Goal: Task Accomplishment & Management: Manage account settings

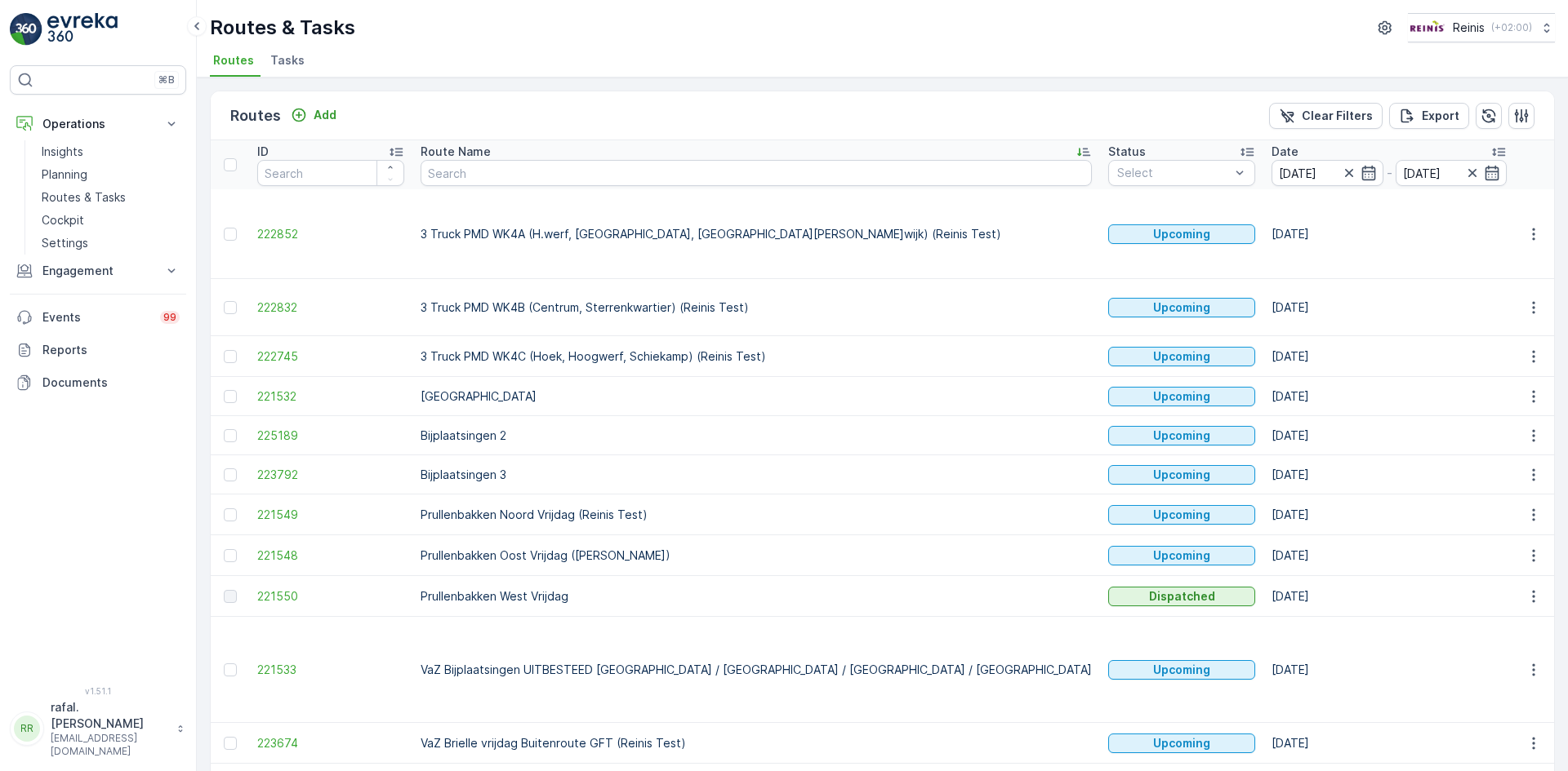
scroll to position [337, 0]
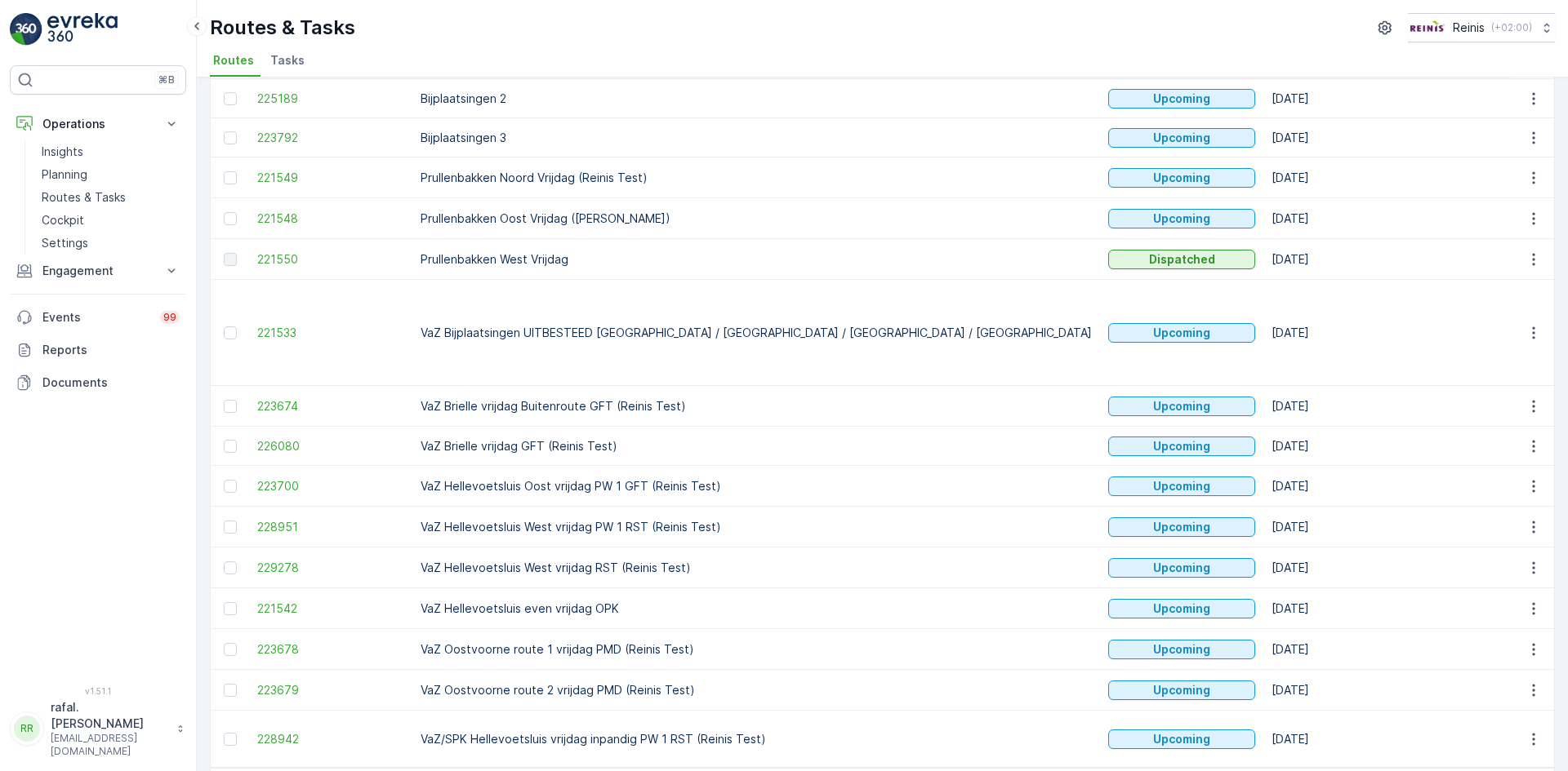
click at [1131, 5] on div "Routes & Tasks Reinis ( +02:00 ) Routes Tasks" at bounding box center [882, 38] width 1371 height 78
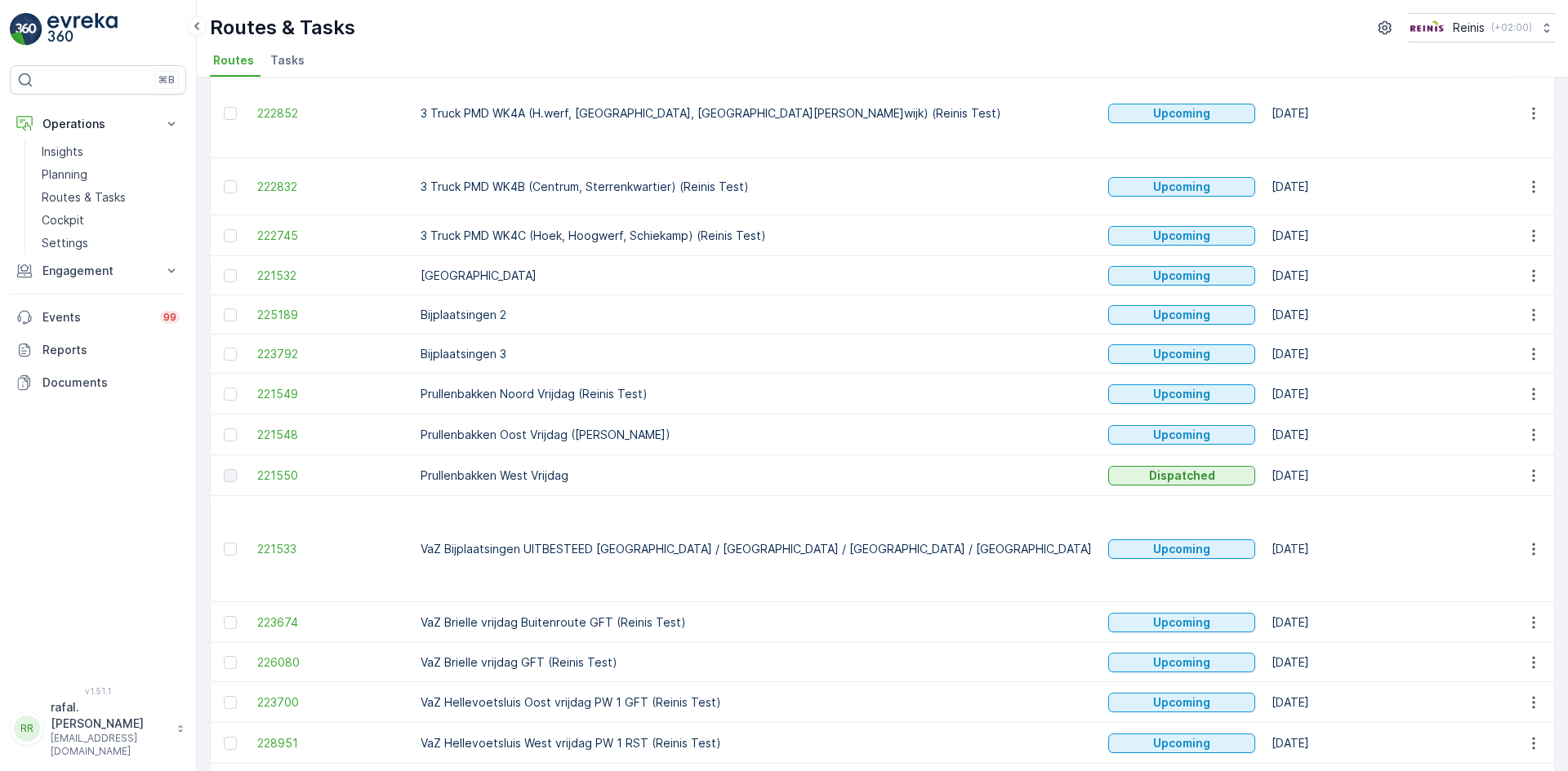
scroll to position [0, 0]
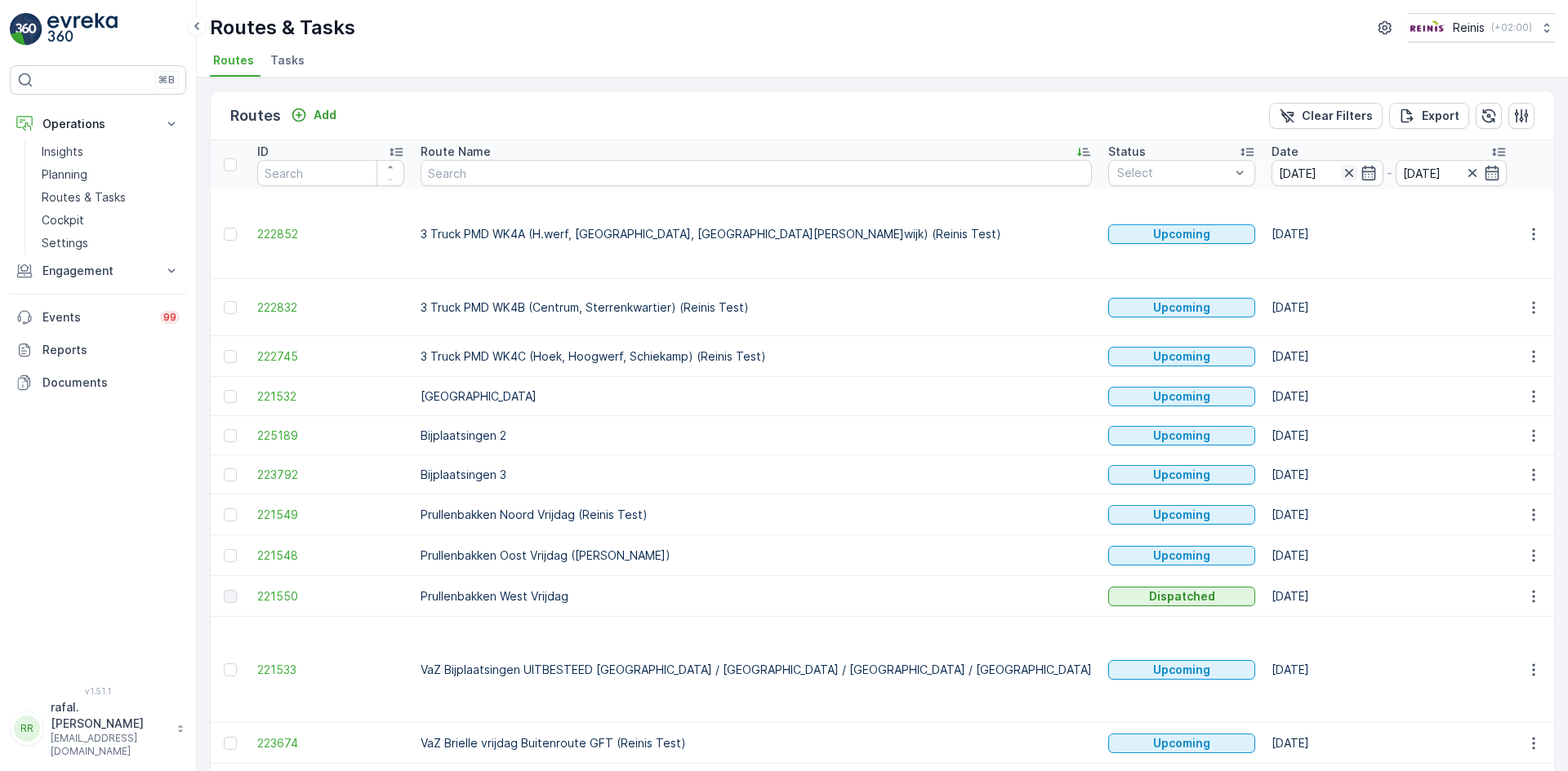
click at [1341, 173] on icon "button" at bounding box center [1349, 173] width 16 height 16
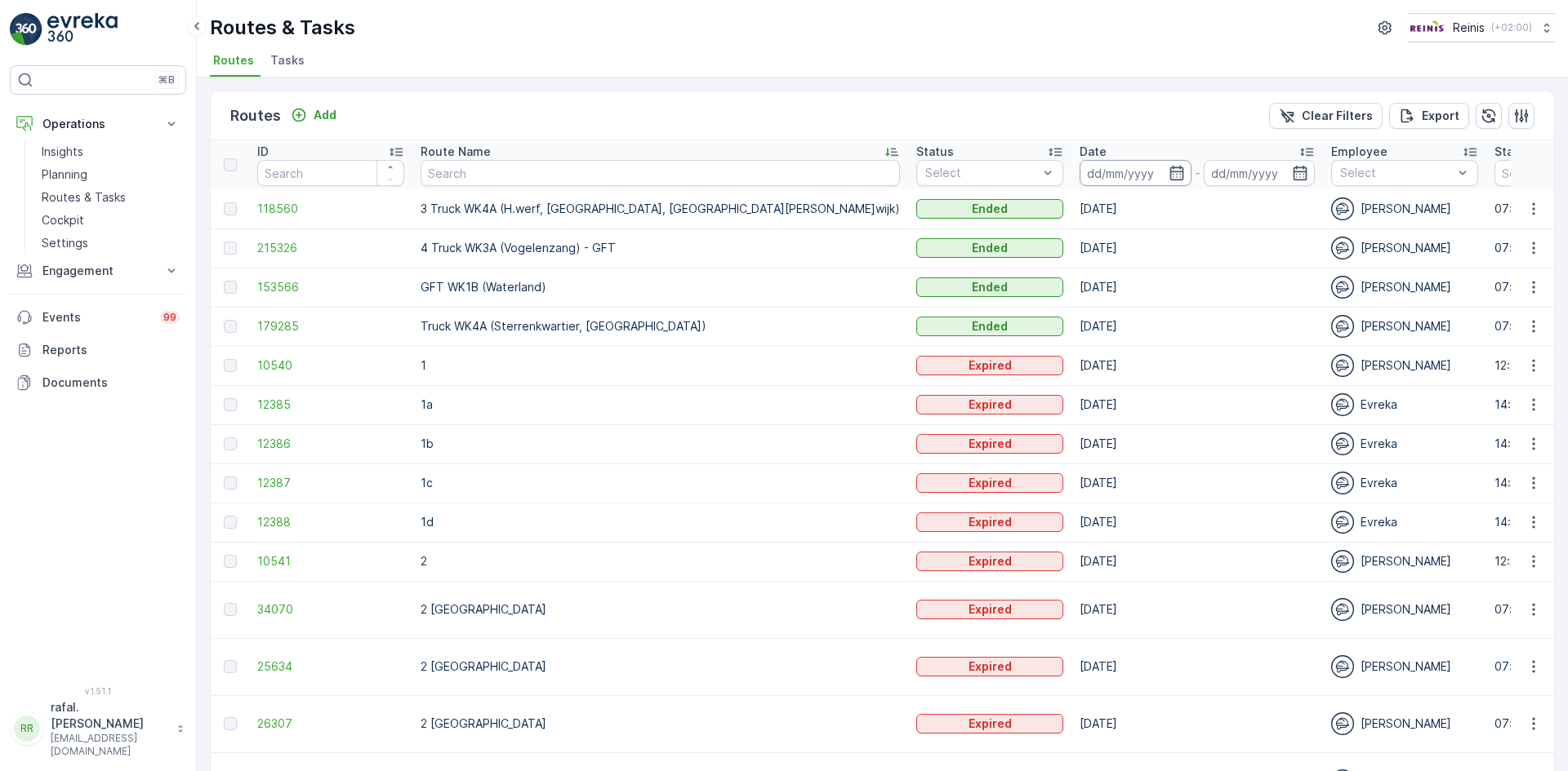
click at [1080, 165] on input at bounding box center [1135, 172] width 112 height 26
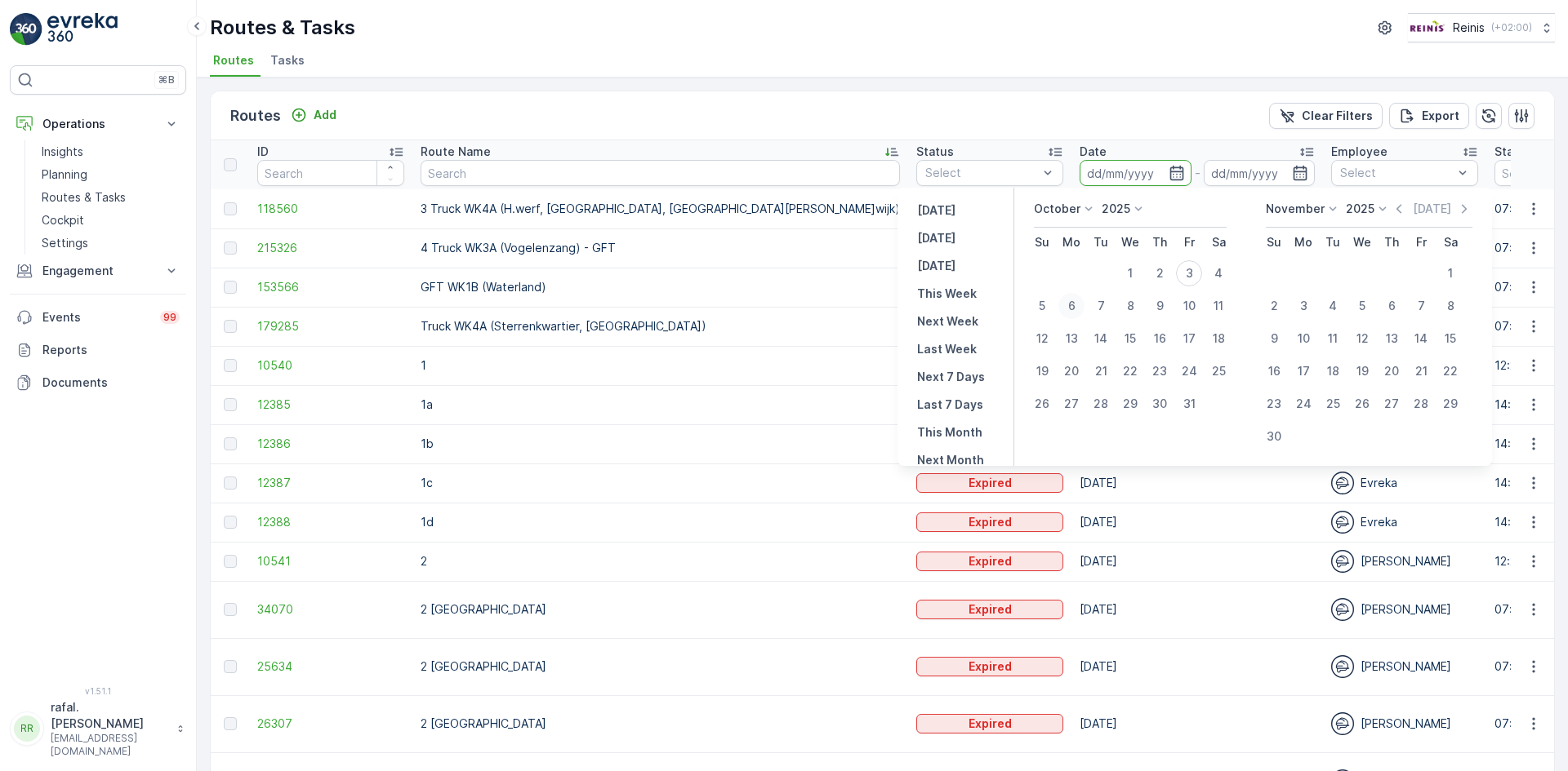
click at [1075, 305] on div "6" at bounding box center [1071, 306] width 26 height 26
type input "[DATE]"
click at [1075, 305] on div "6" at bounding box center [1071, 306] width 26 height 26
type input "[DATE]"
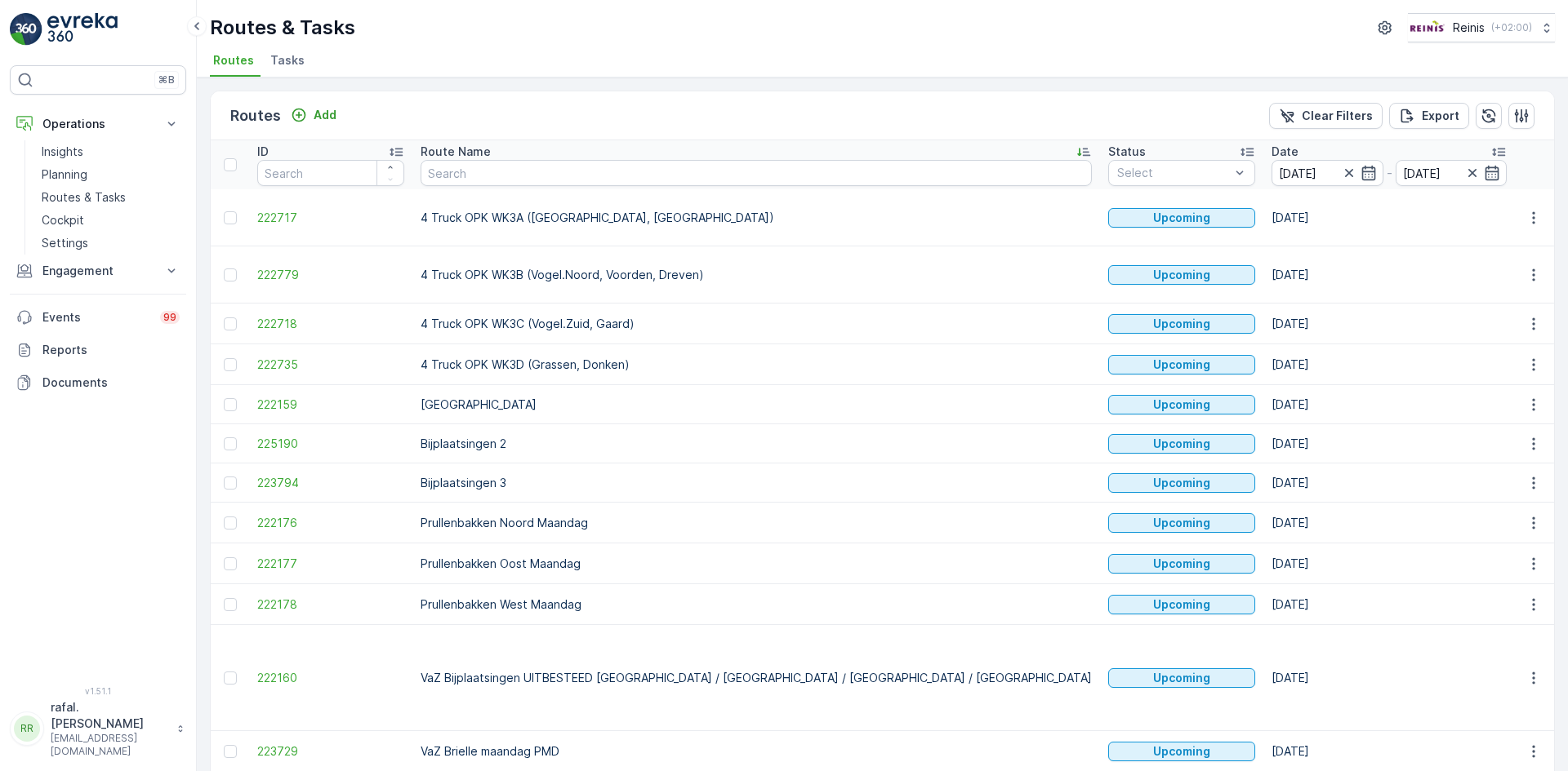
click at [1075, 147] on icon at bounding box center [1083, 152] width 16 height 16
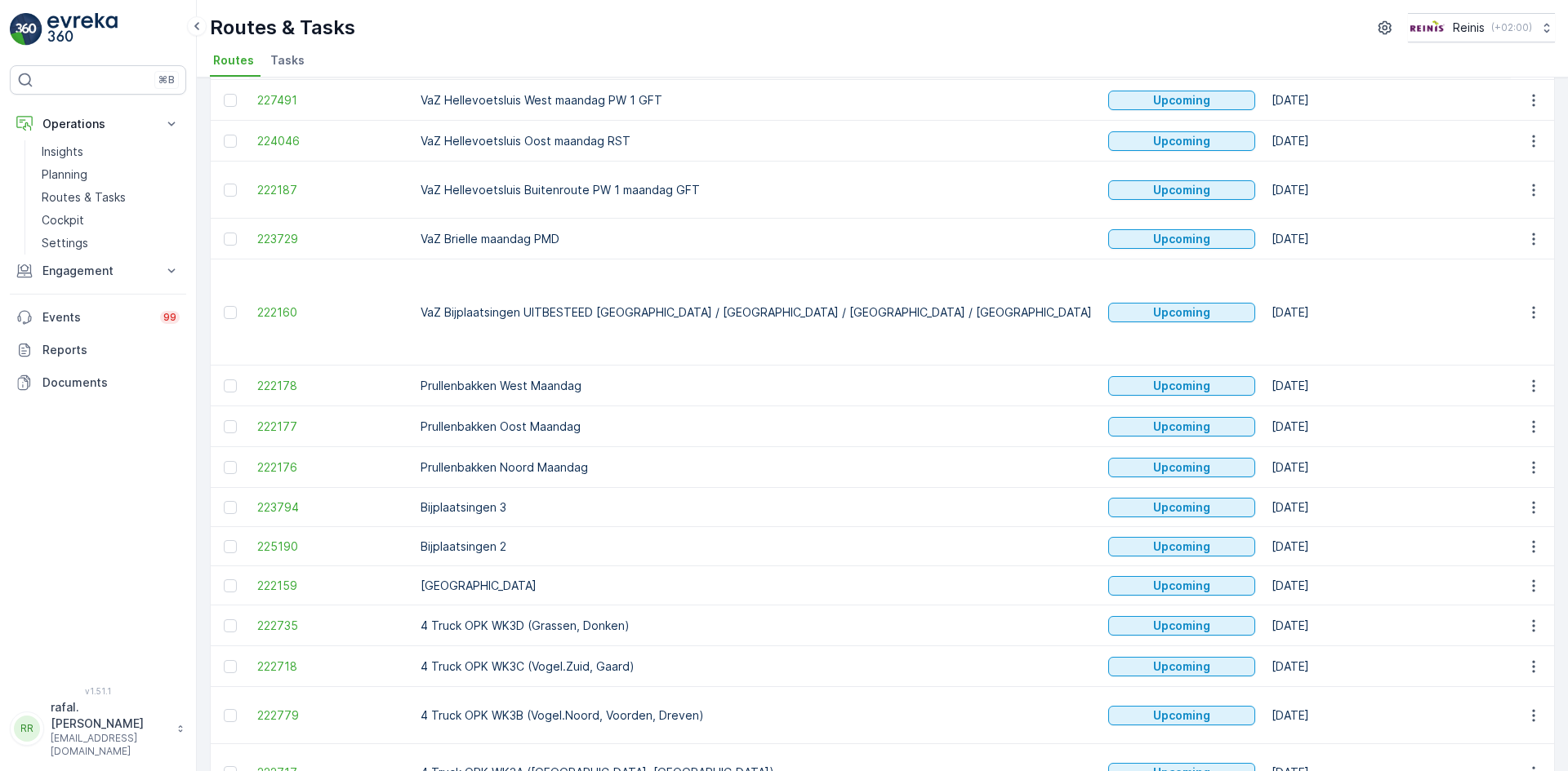
scroll to position [326, 0]
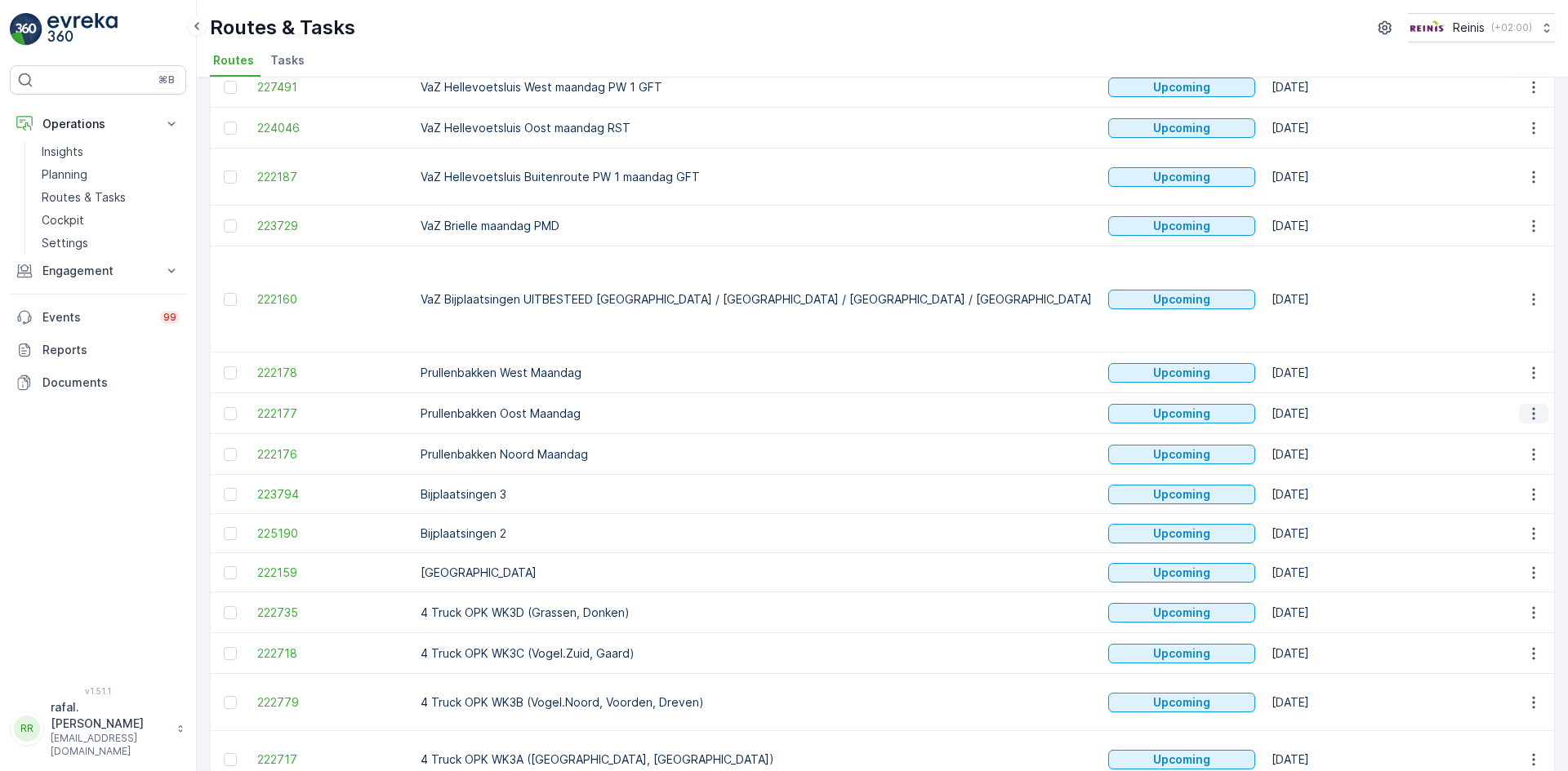
click at [1528, 406] on icon "button" at bounding box center [1534, 414] width 16 height 16
click at [1482, 495] on span "Change Assignee" at bounding box center [1496, 497] width 96 height 16
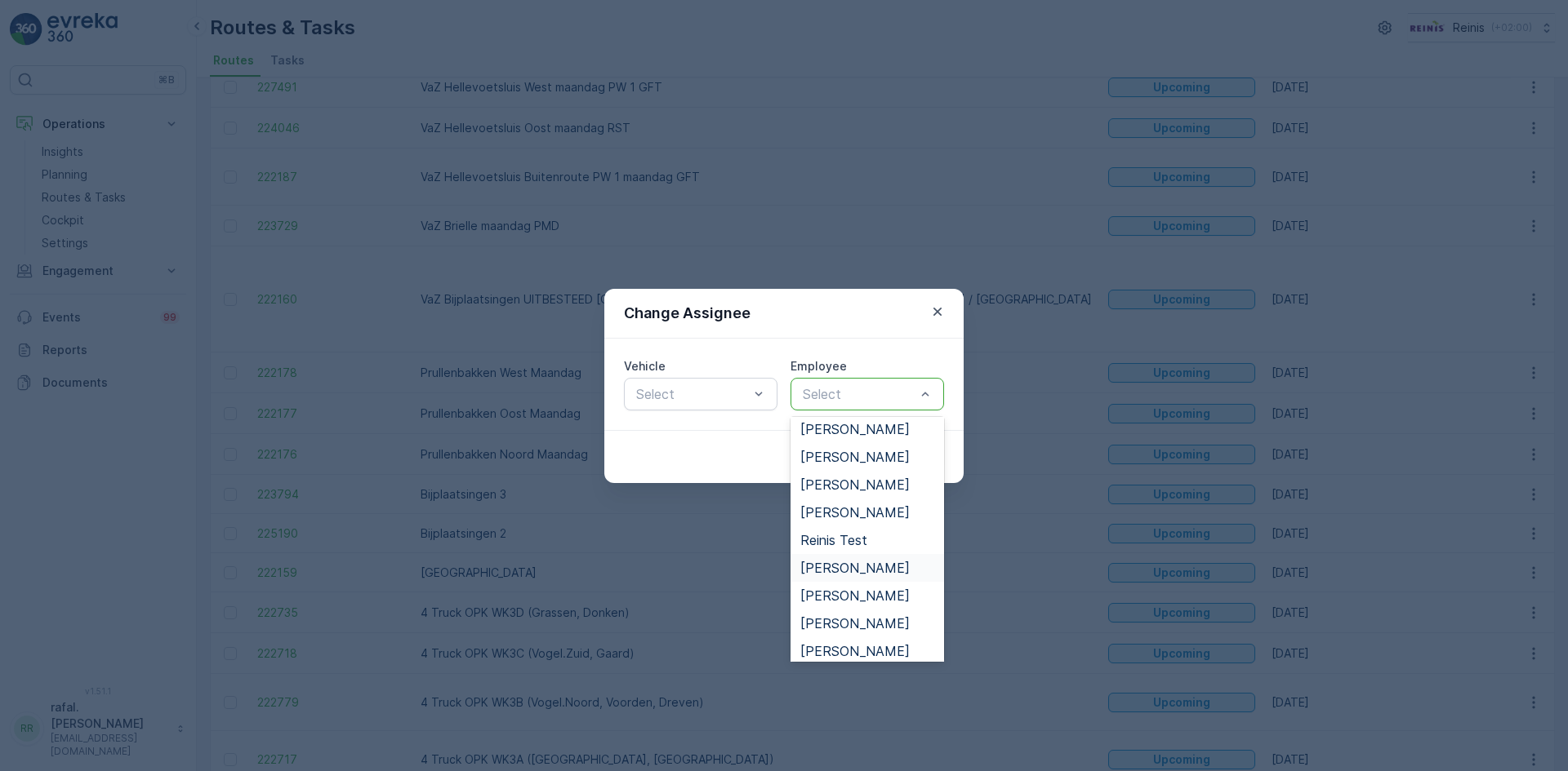
scroll to position [898, 0]
click at [850, 479] on span "[PERSON_NAME]" at bounding box center [855, 480] width 109 height 14
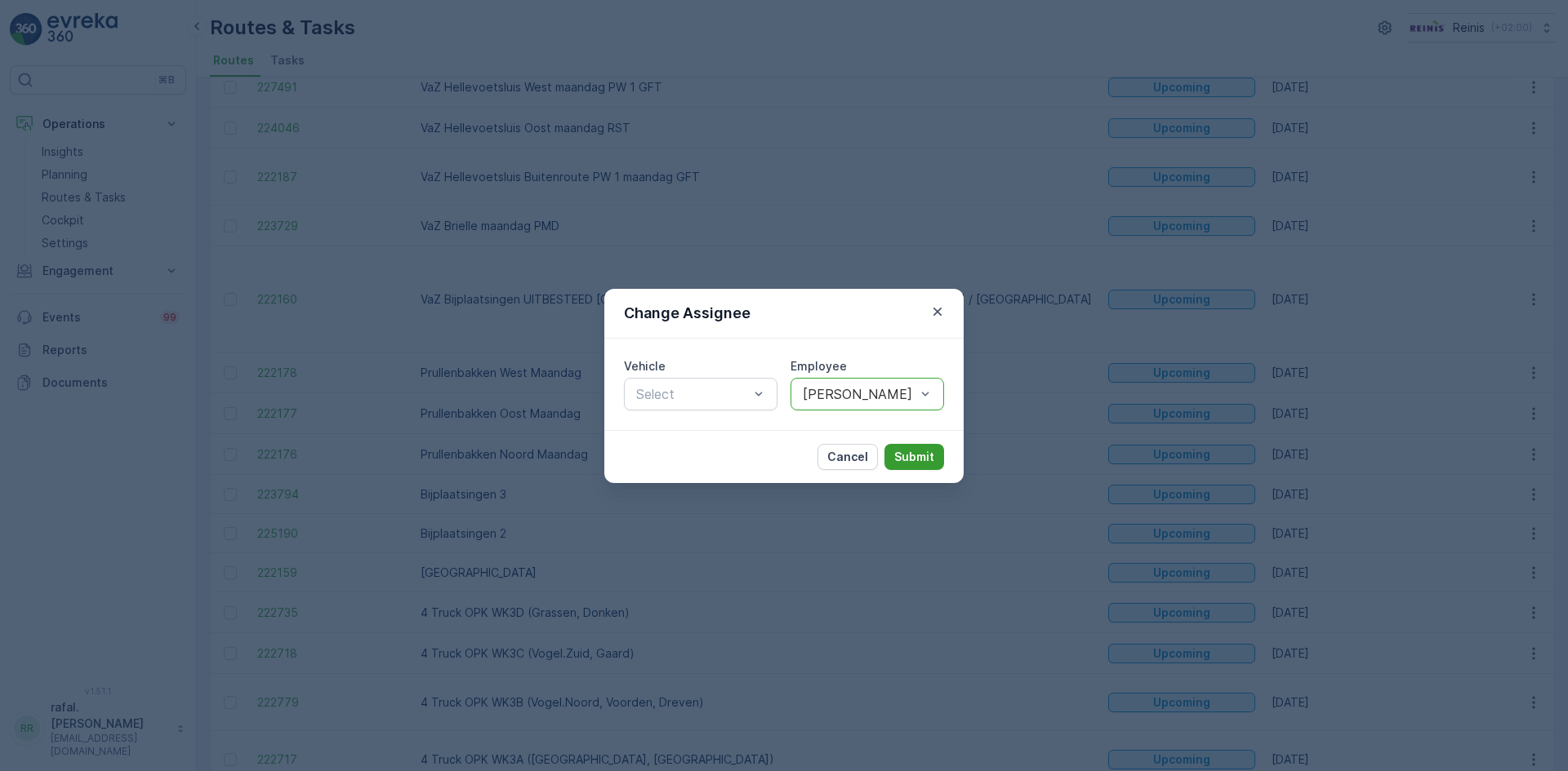
click at [914, 452] on p "Submit" at bounding box center [915, 457] width 40 height 16
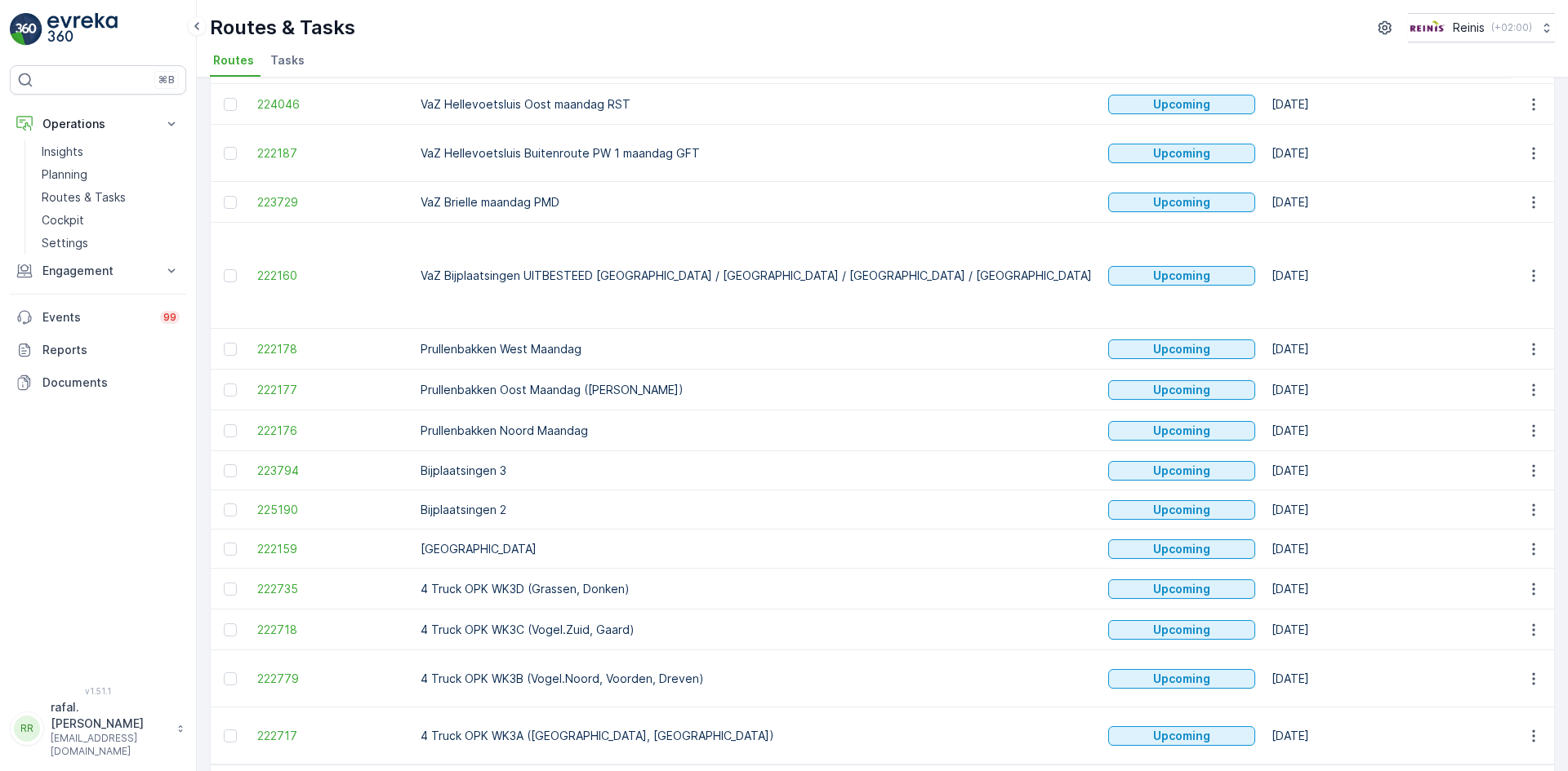
scroll to position [364, 0]
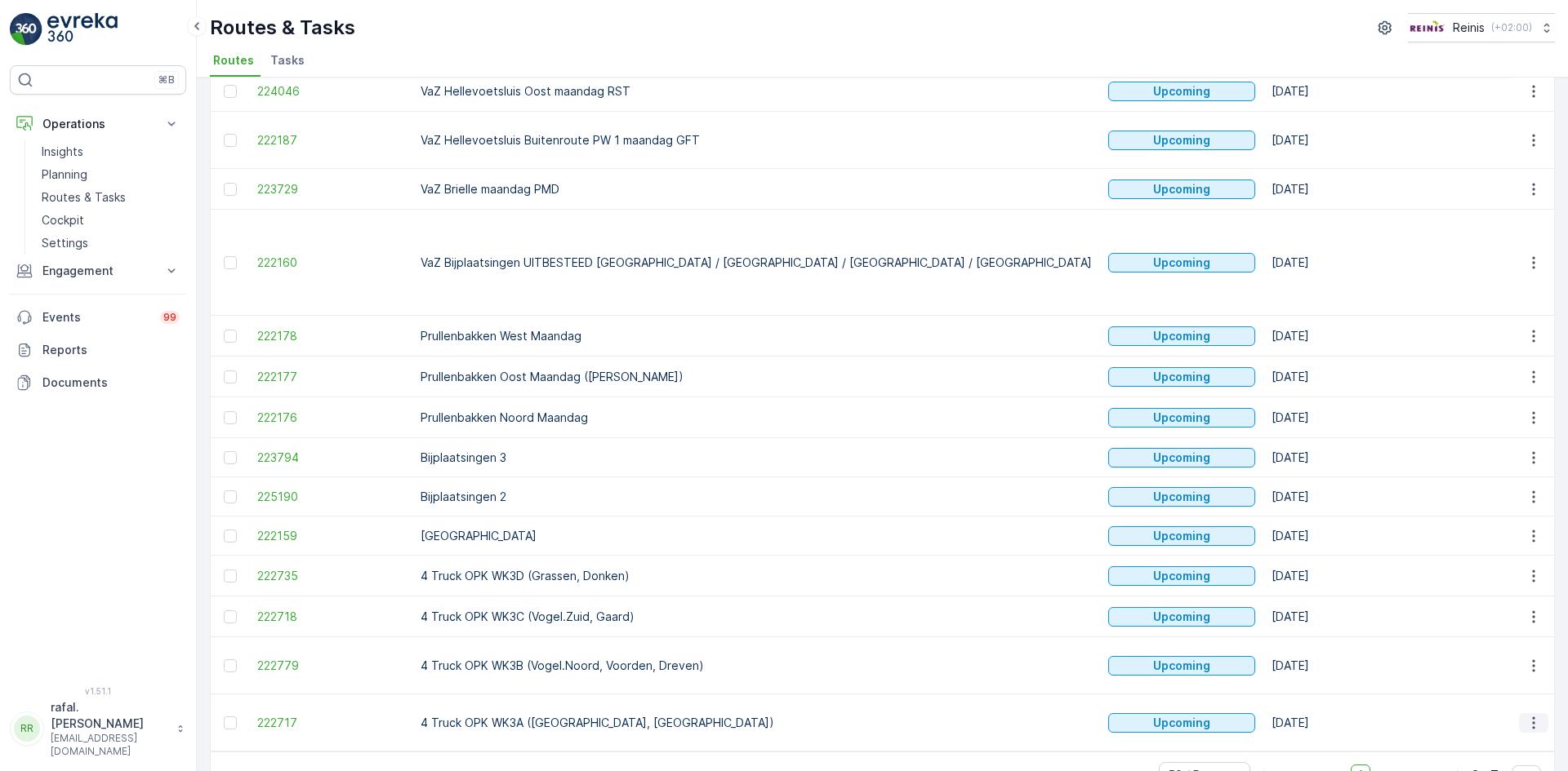
click at [1532, 717] on icon "button" at bounding box center [1533, 723] width 3 height 13
click at [1509, 620] on span "Change Assignee" at bounding box center [1496, 628] width 96 height 16
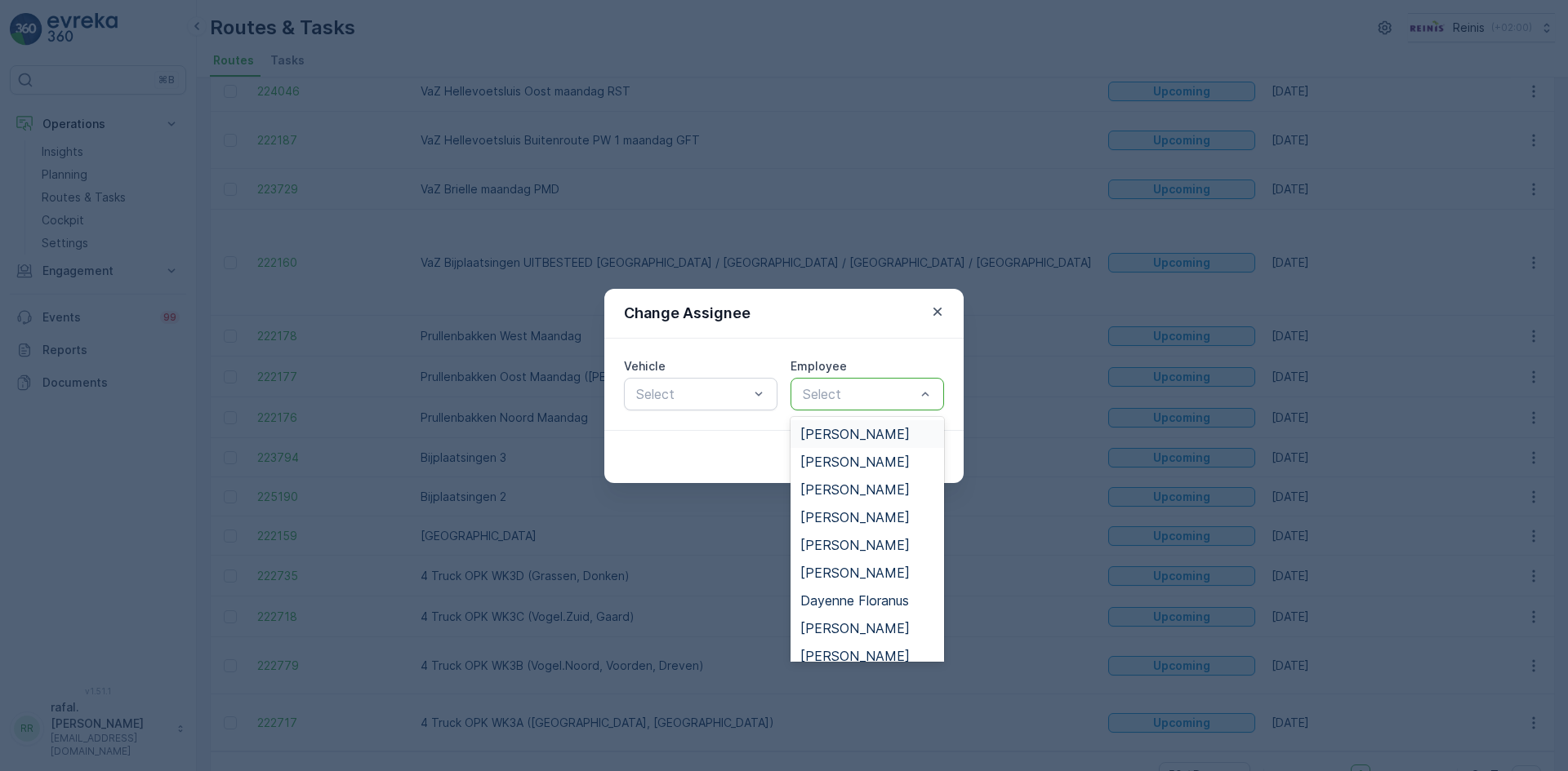
click at [838, 432] on span "[PERSON_NAME]" at bounding box center [855, 434] width 109 height 14
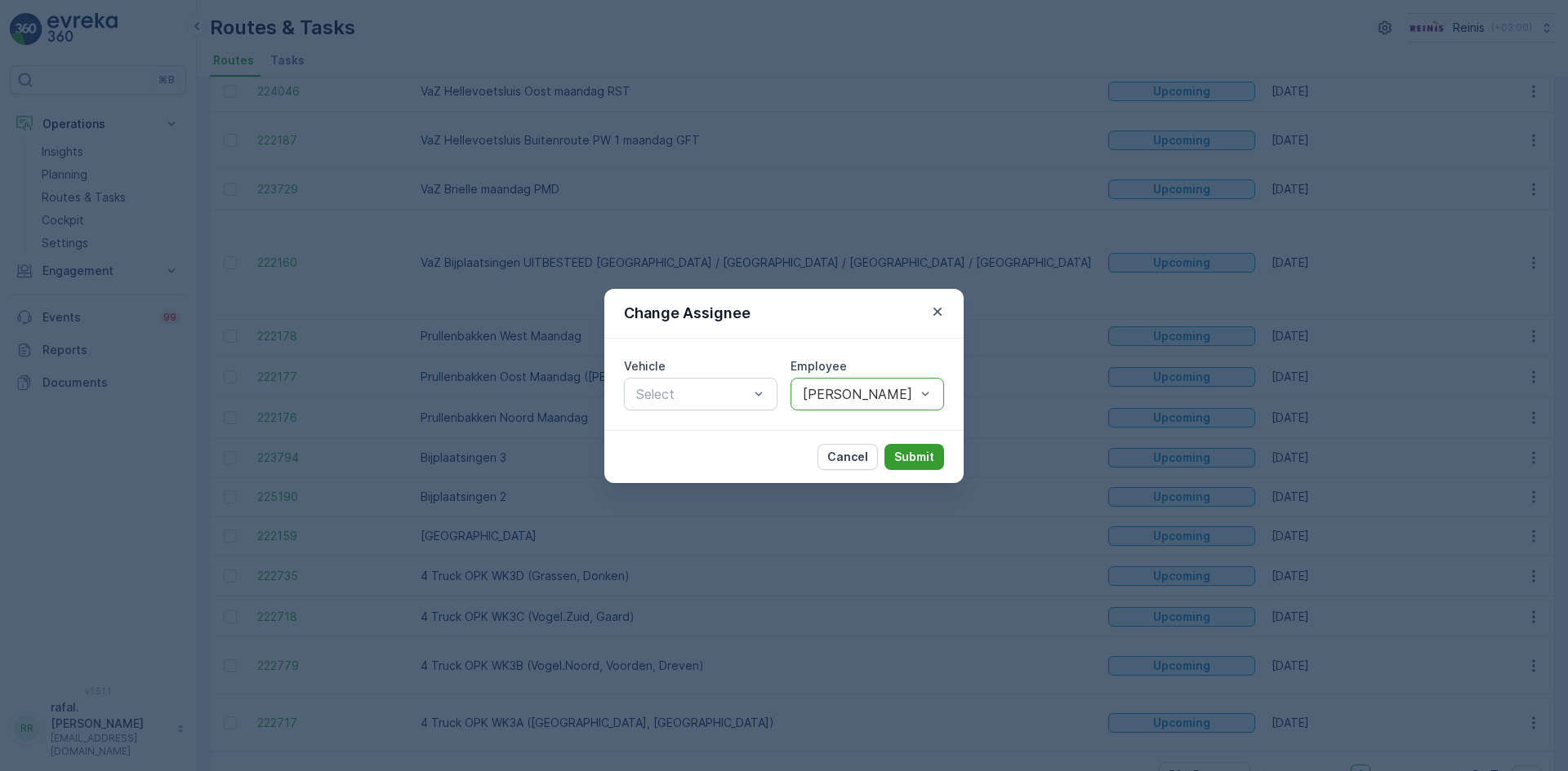
click at [899, 454] on p "Submit" at bounding box center [915, 457] width 40 height 16
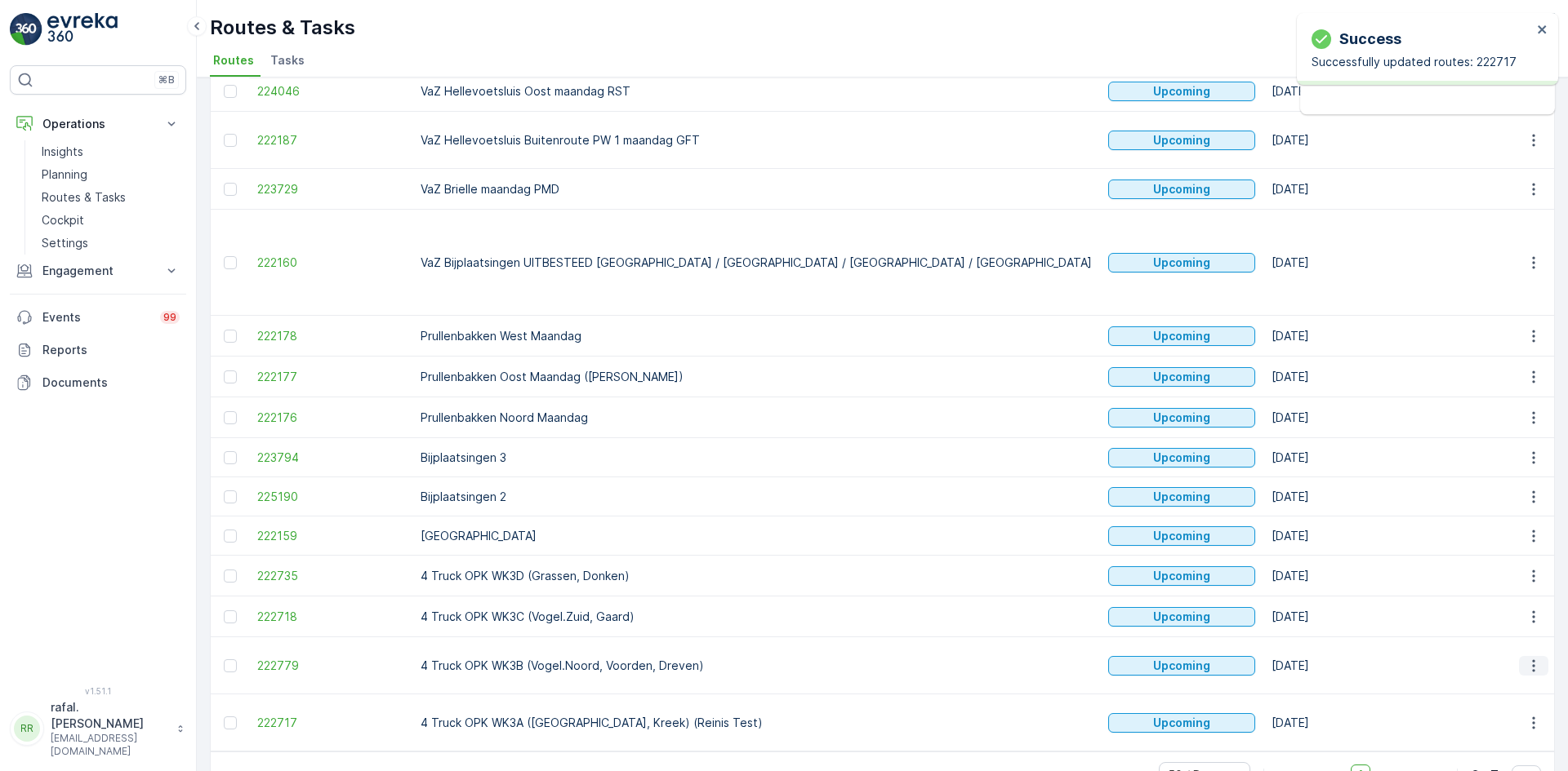
click at [1527, 658] on icon "button" at bounding box center [1534, 666] width 16 height 16
click at [1496, 580] on span "Change Assignee" at bounding box center [1496, 579] width 96 height 16
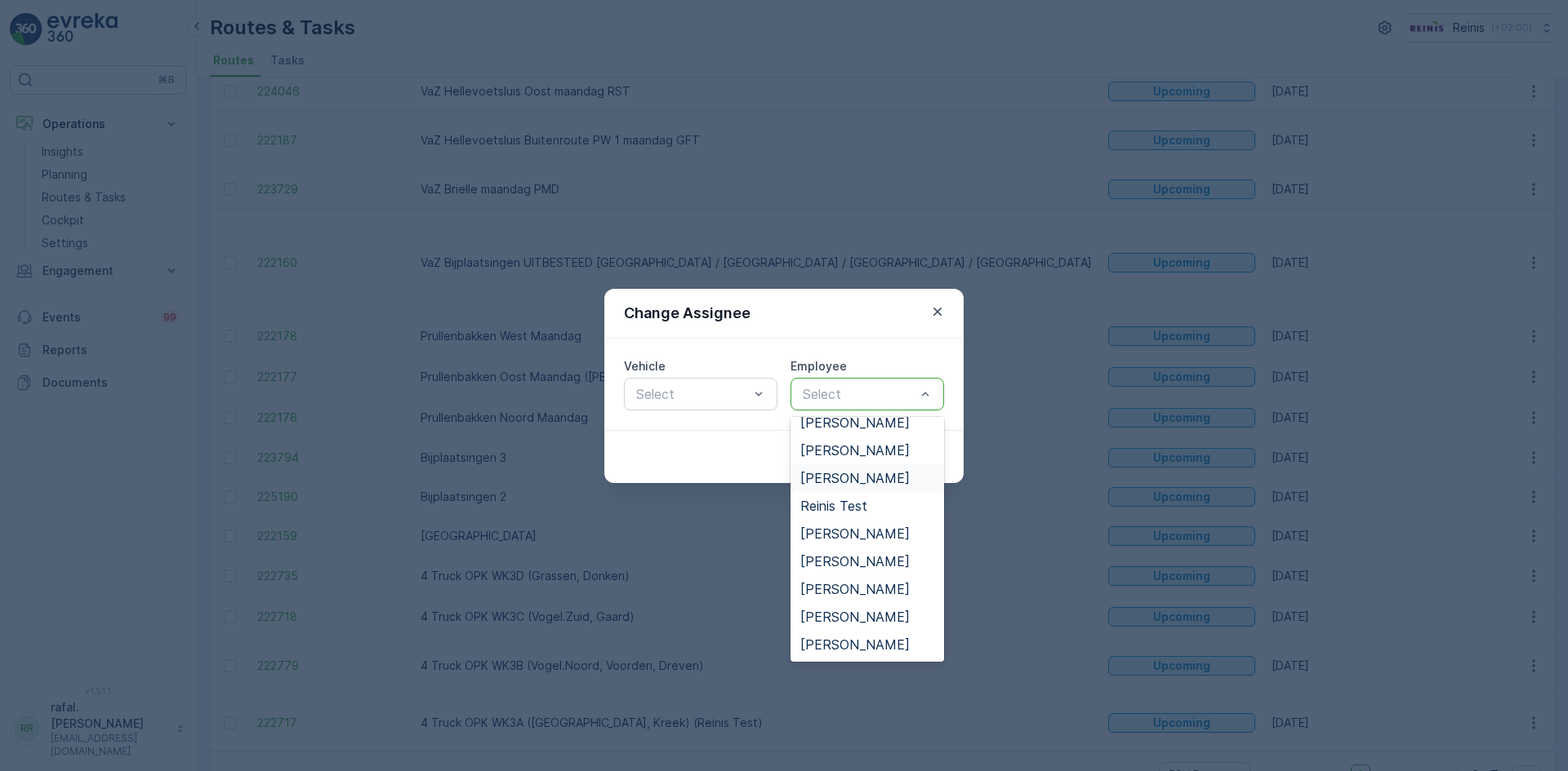
scroll to position [609, 0]
click at [885, 554] on span "[PERSON_NAME]" at bounding box center [855, 561] width 109 height 14
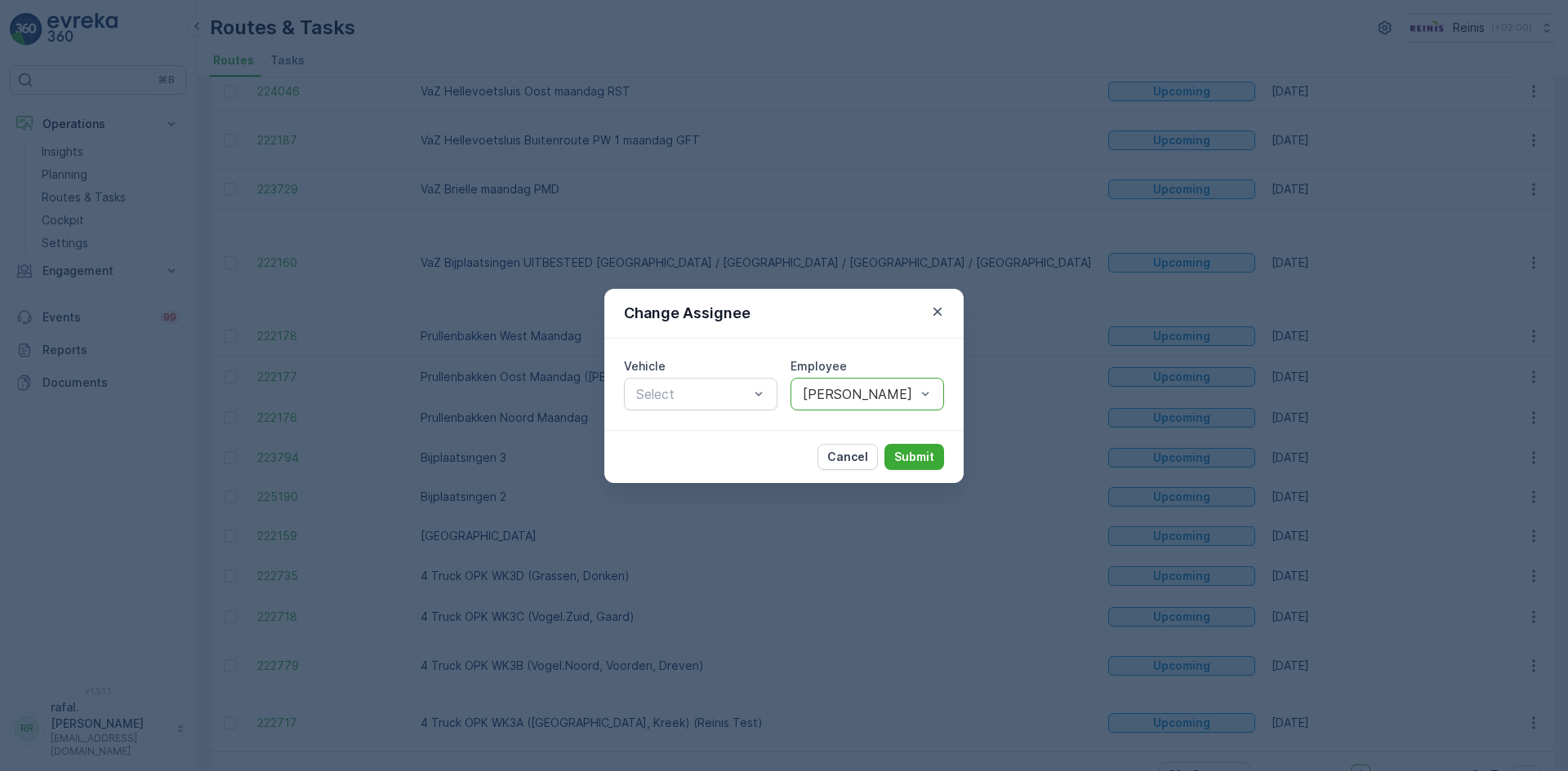
click at [933, 392] on div "[PERSON_NAME]" at bounding box center [867, 394] width 154 height 33
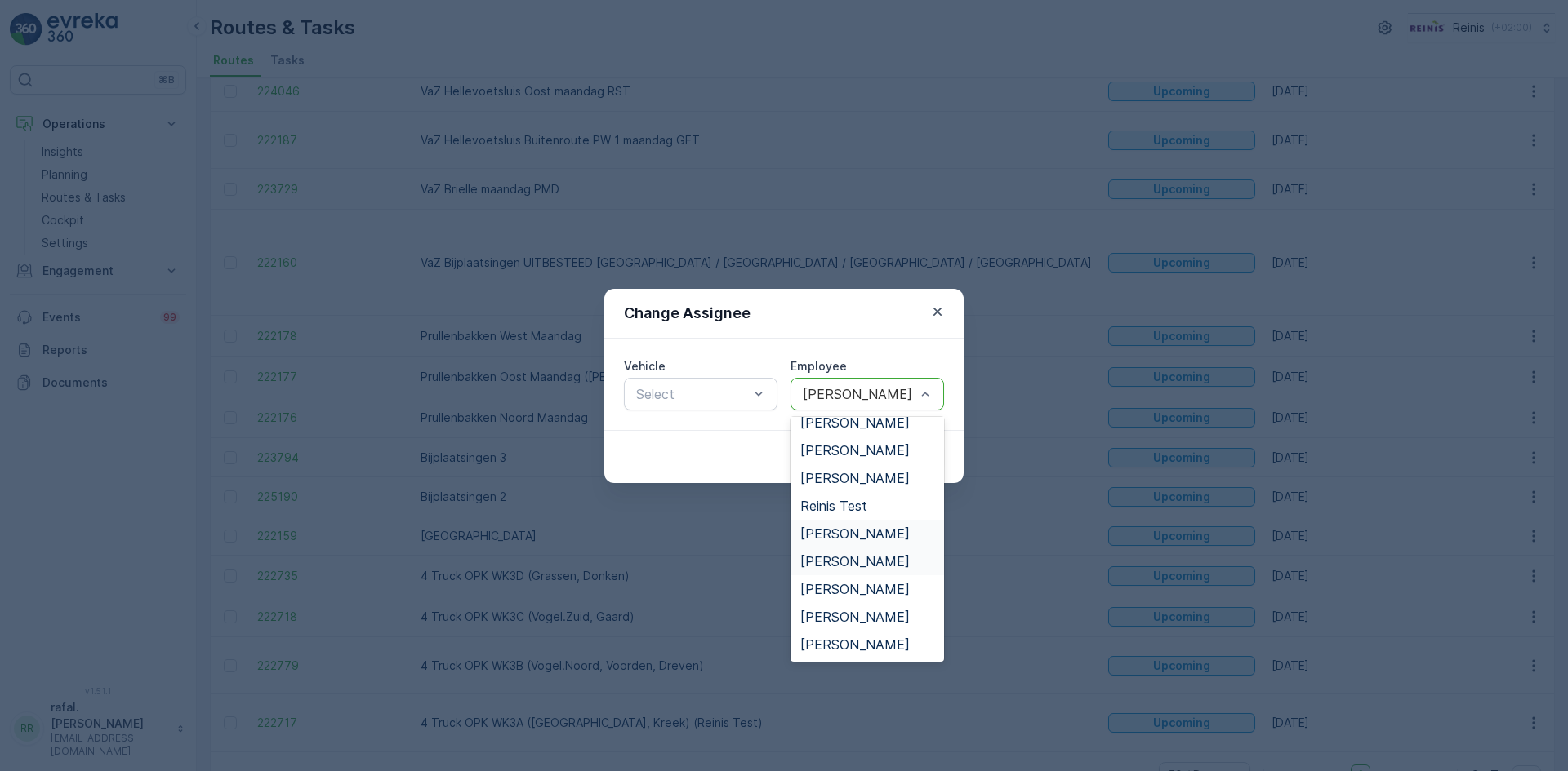
click at [874, 526] on span "[PERSON_NAME]" at bounding box center [855, 533] width 109 height 14
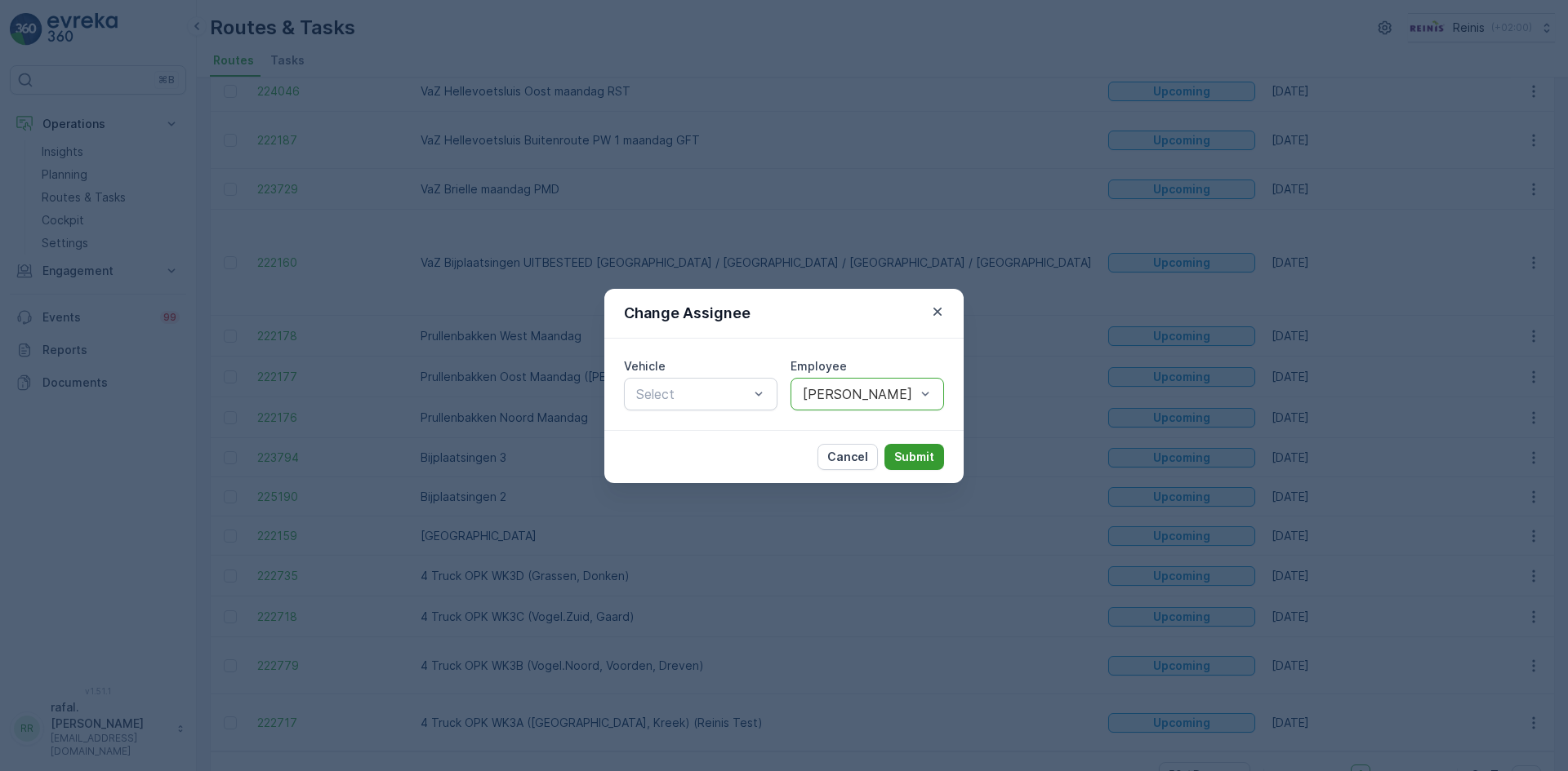
click at [927, 459] on p "Submit" at bounding box center [915, 457] width 40 height 16
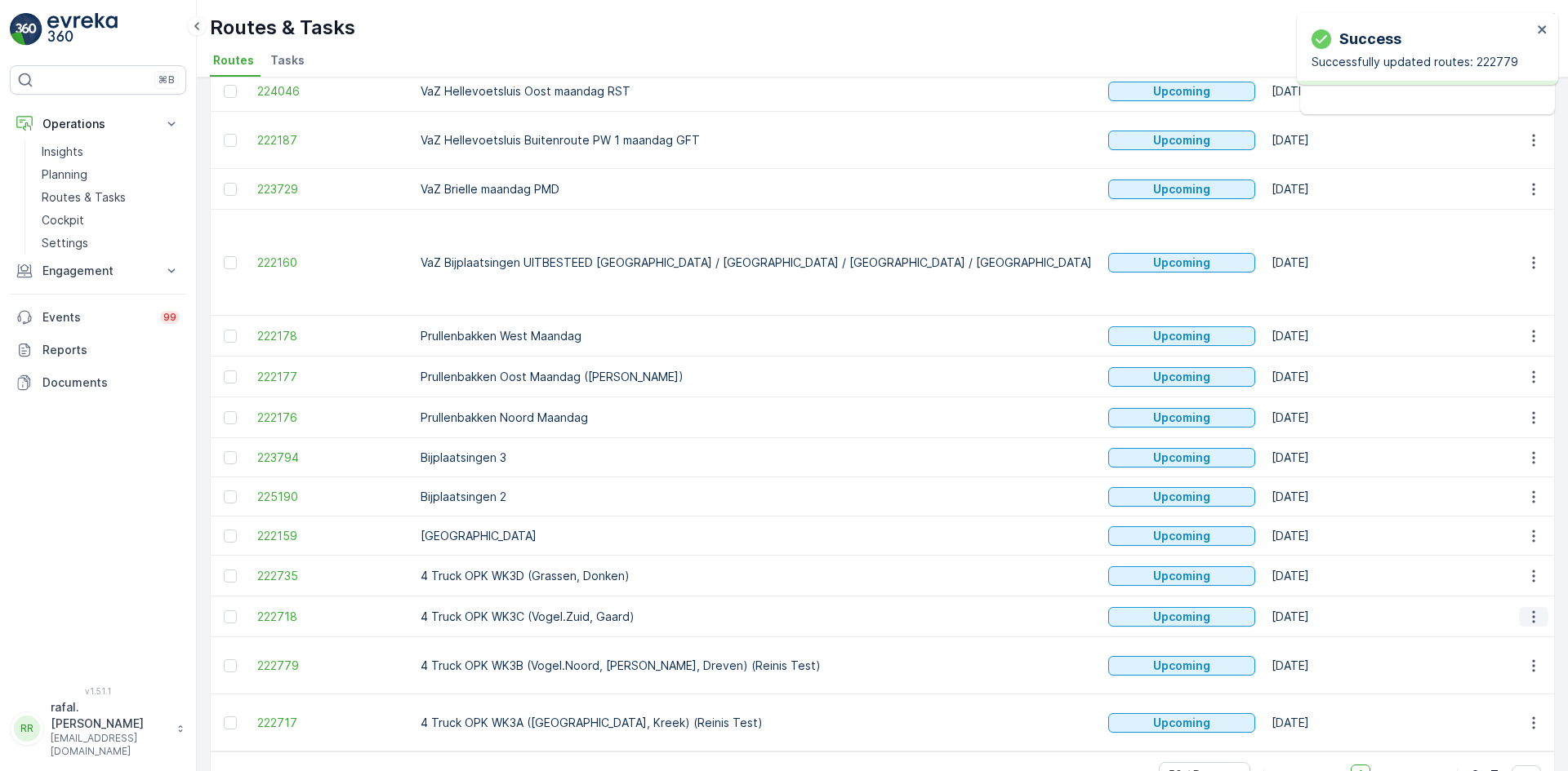
click at [1532, 609] on icon "button" at bounding box center [1534, 617] width 16 height 16
click at [1498, 700] on span "Change Assignee" at bounding box center [1496, 700] width 96 height 16
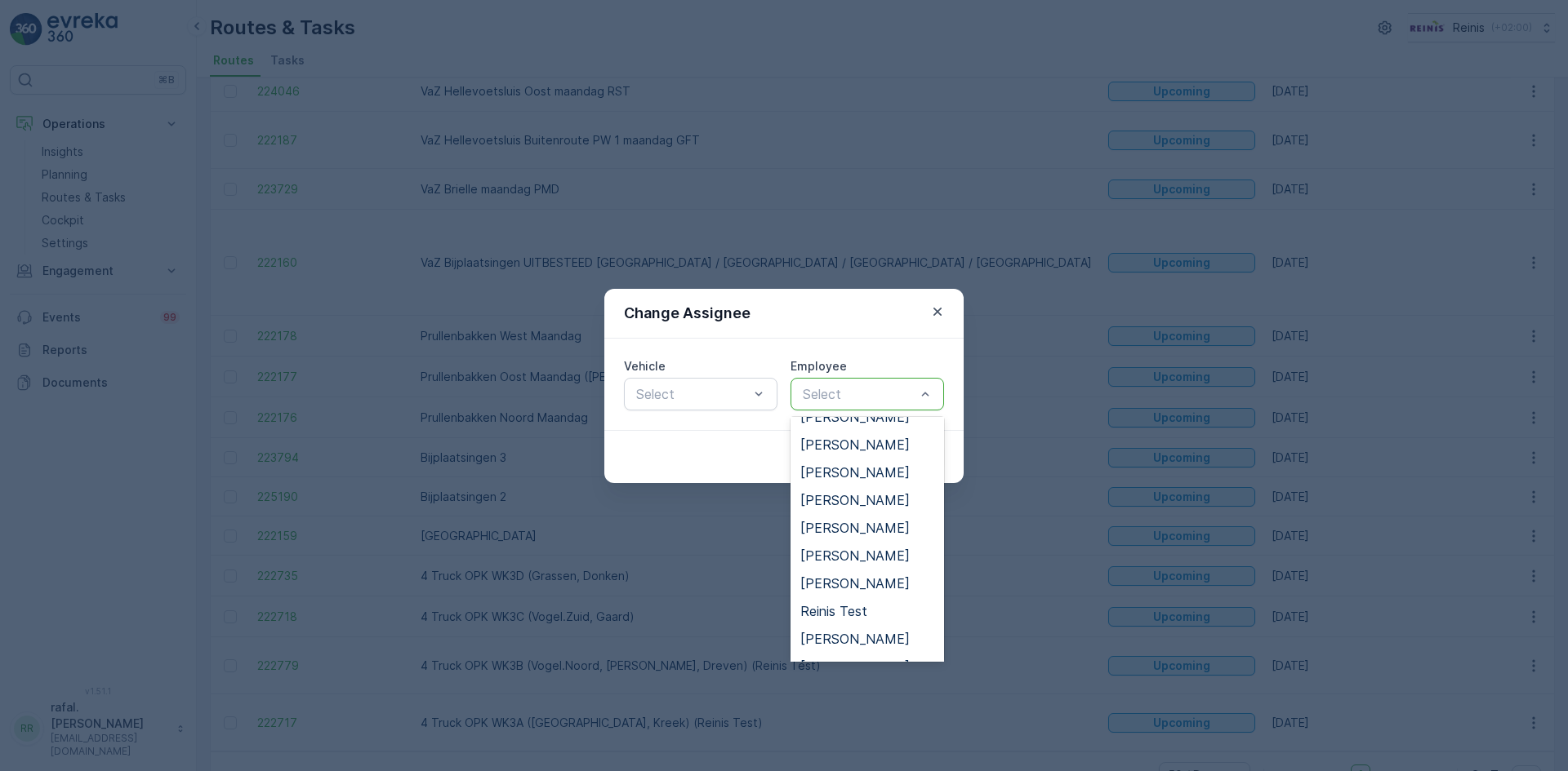
scroll to position [490, 0]
click at [880, 526] on span "[PERSON_NAME]" at bounding box center [855, 527] width 109 height 14
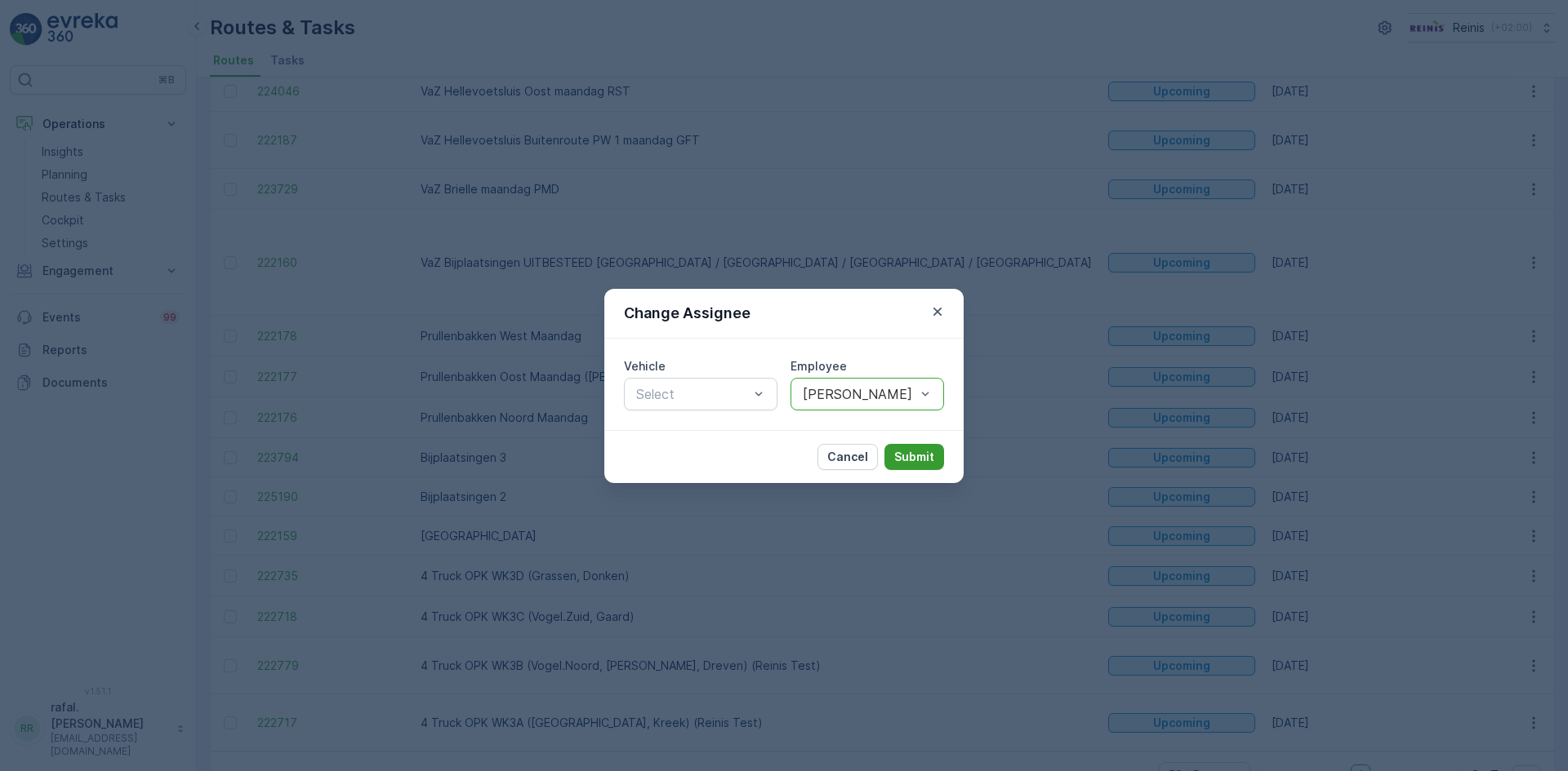
click at [909, 449] on p "Submit" at bounding box center [915, 457] width 40 height 16
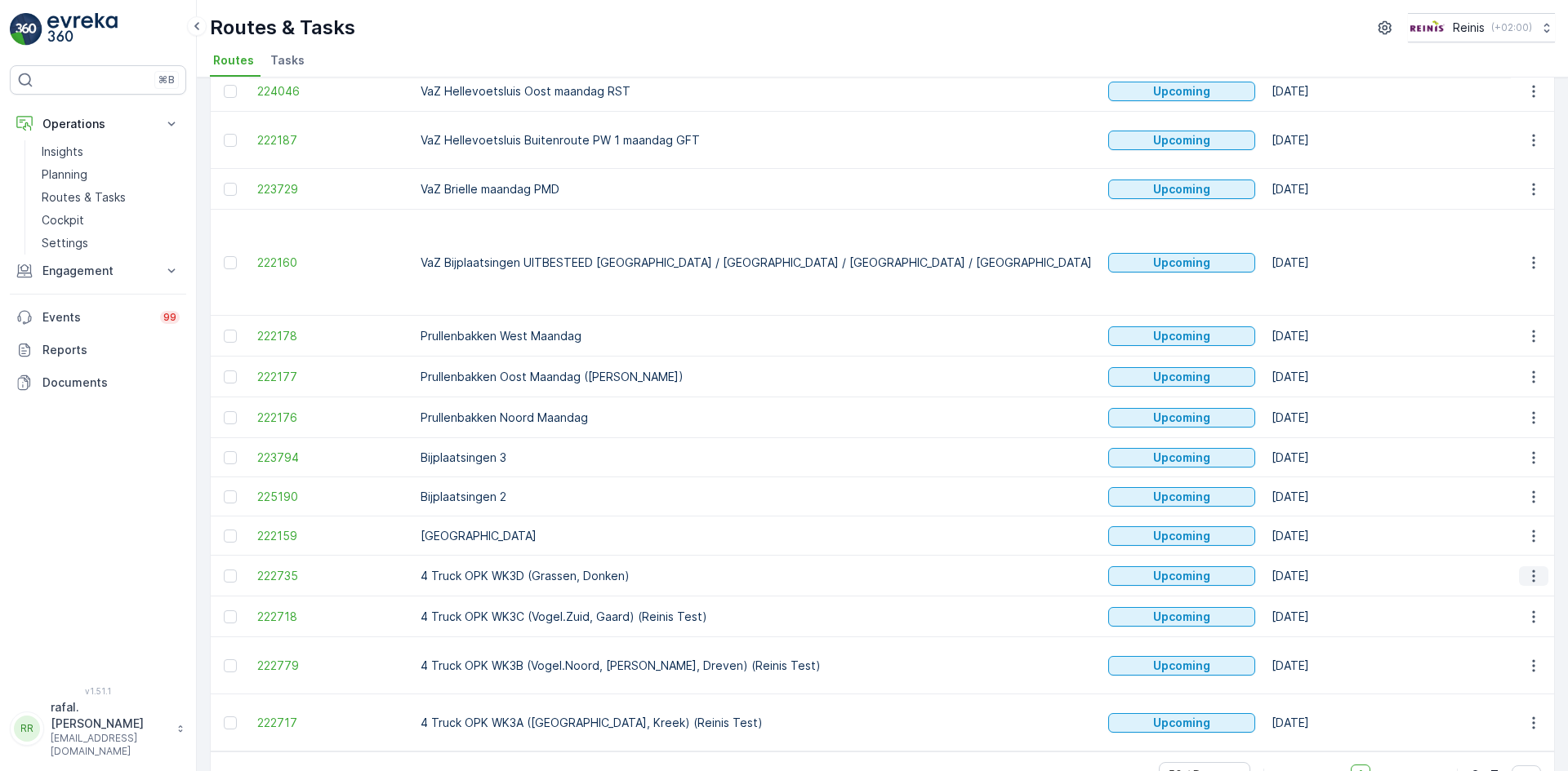
click at [1527, 568] on icon "button" at bounding box center [1534, 576] width 16 height 16
click at [1493, 658] on span "Change Assignee" at bounding box center [1496, 659] width 96 height 16
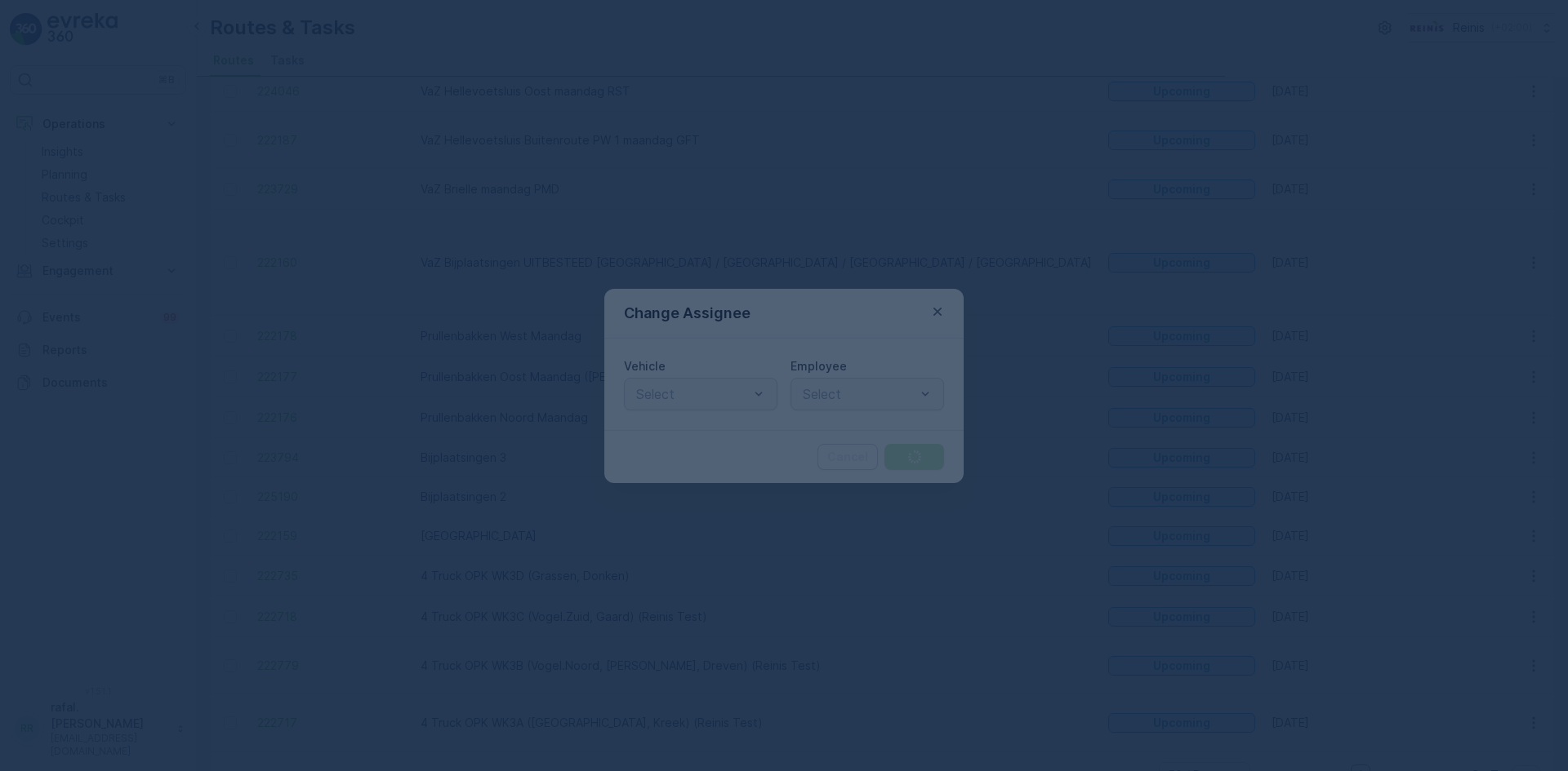
click at [881, 393] on div at bounding box center [784, 385] width 1568 height 771
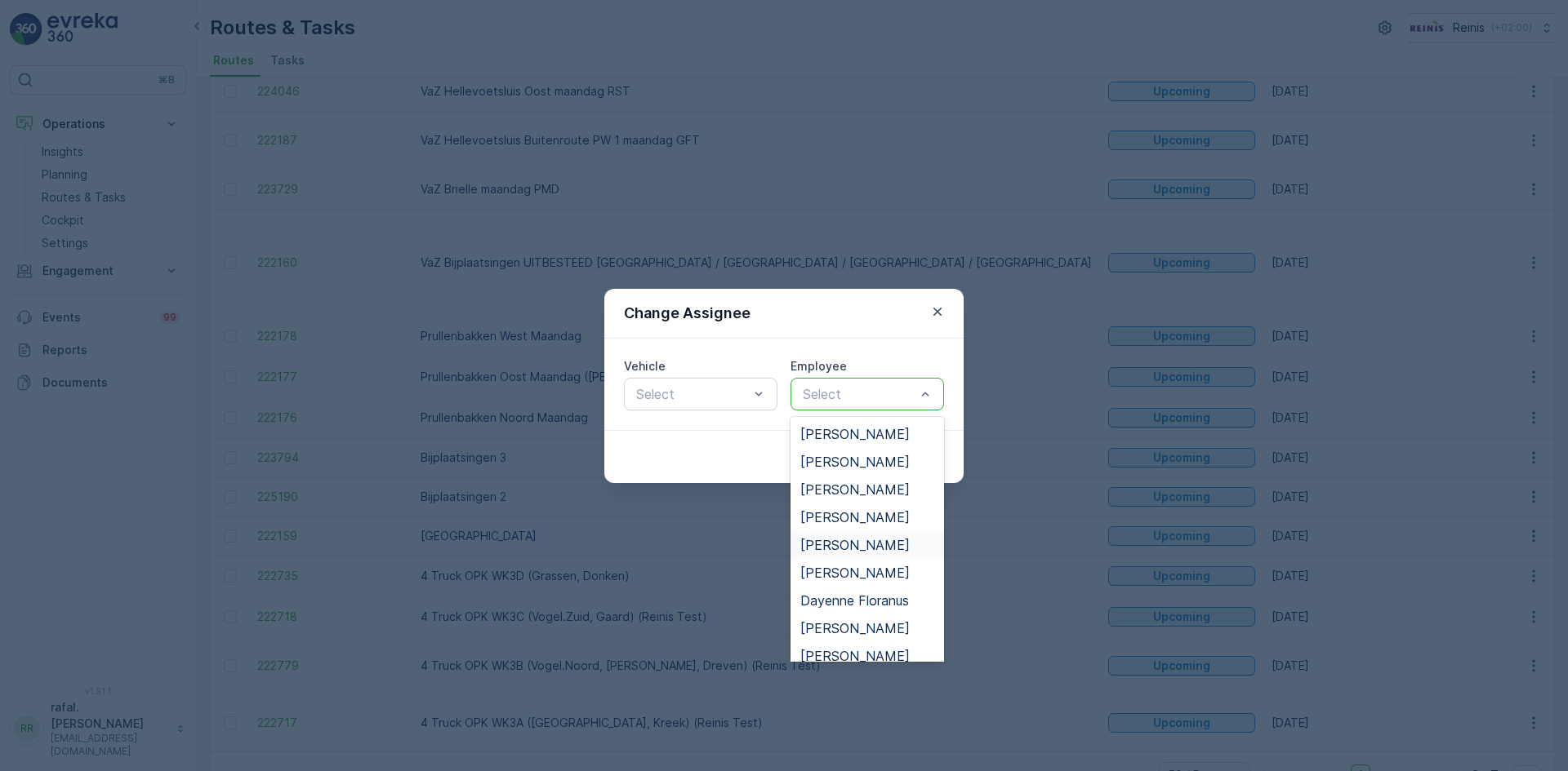
click at [838, 540] on span "[PERSON_NAME]" at bounding box center [855, 545] width 109 height 14
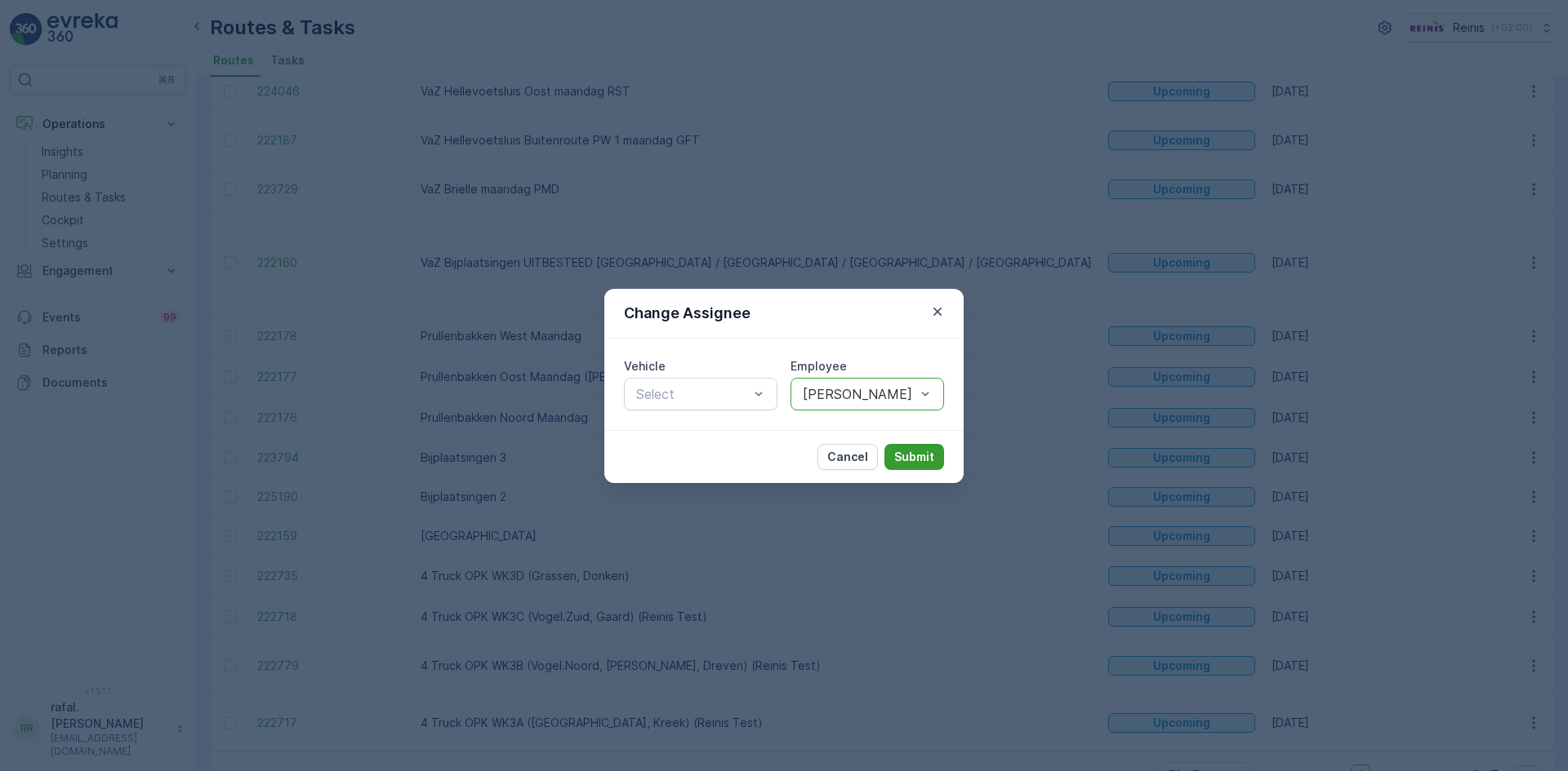
click at [931, 458] on p "Submit" at bounding box center [915, 457] width 40 height 16
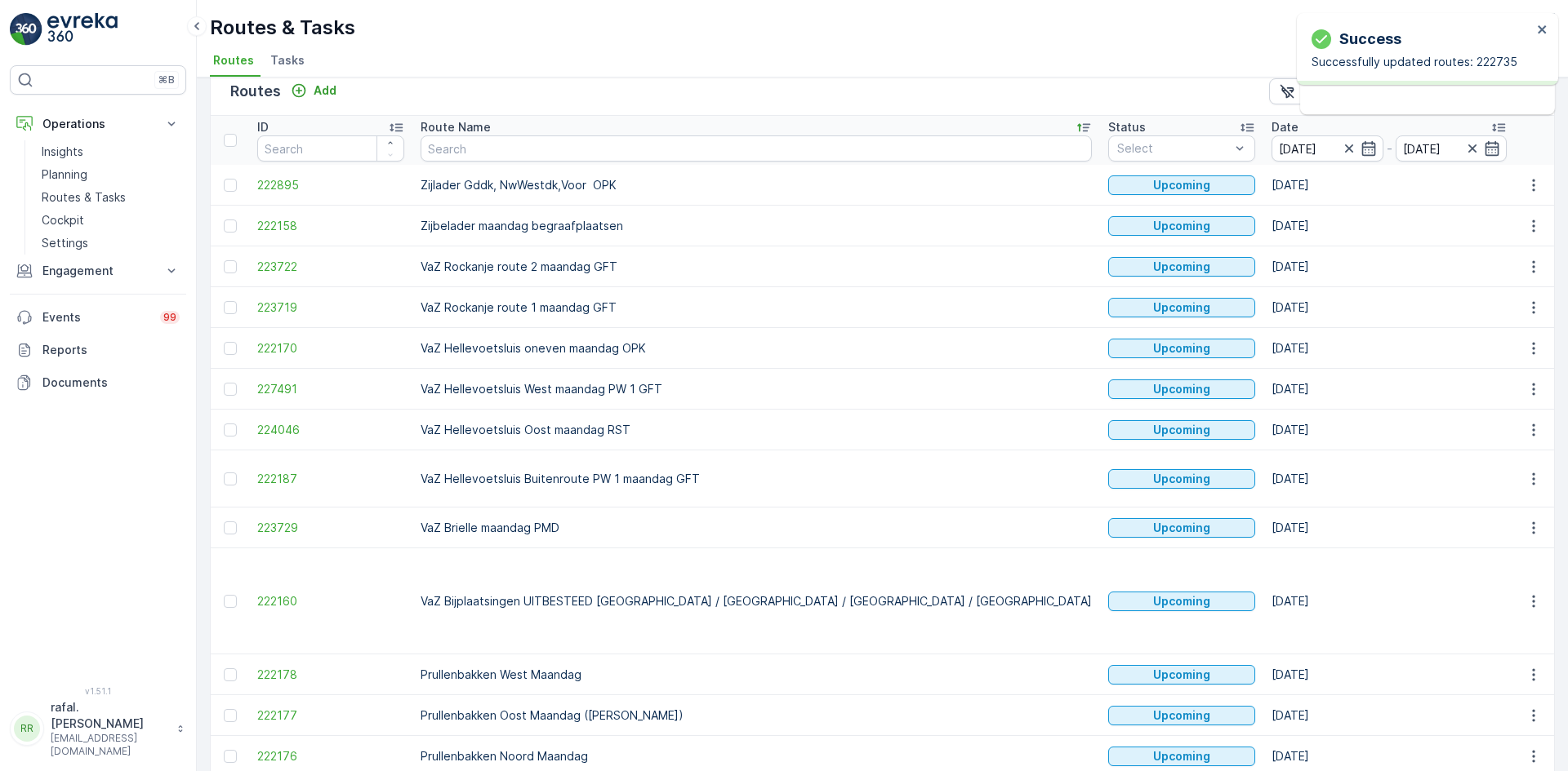
scroll to position [0, 0]
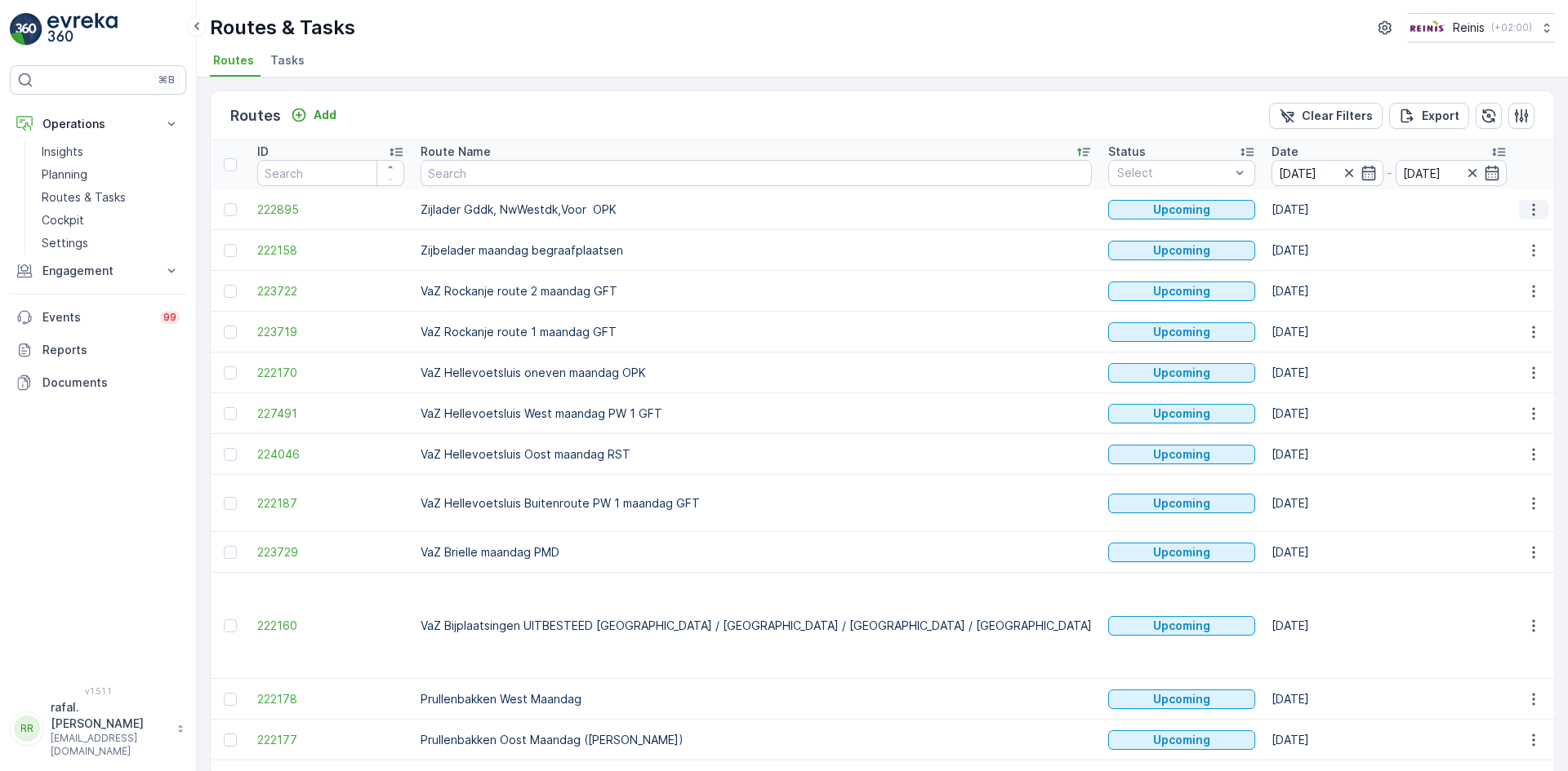
click at [1526, 205] on icon "button" at bounding box center [1534, 210] width 16 height 16
click at [1496, 322] on span "Change Assignee" at bounding box center [1496, 325] width 96 height 16
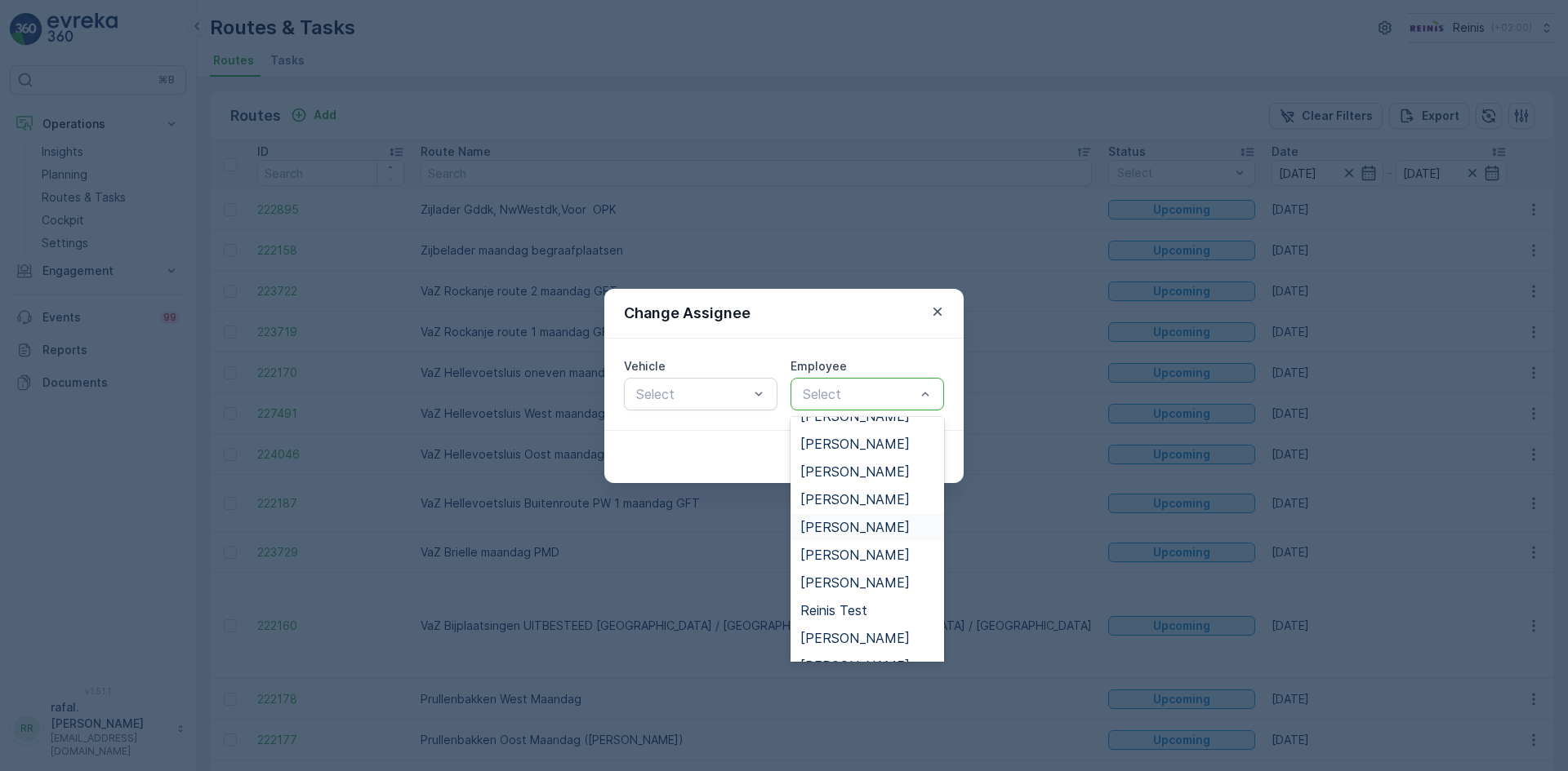
scroll to position [572, 0]
click at [872, 476] on span "[PERSON_NAME]" at bounding box center [855, 473] width 109 height 14
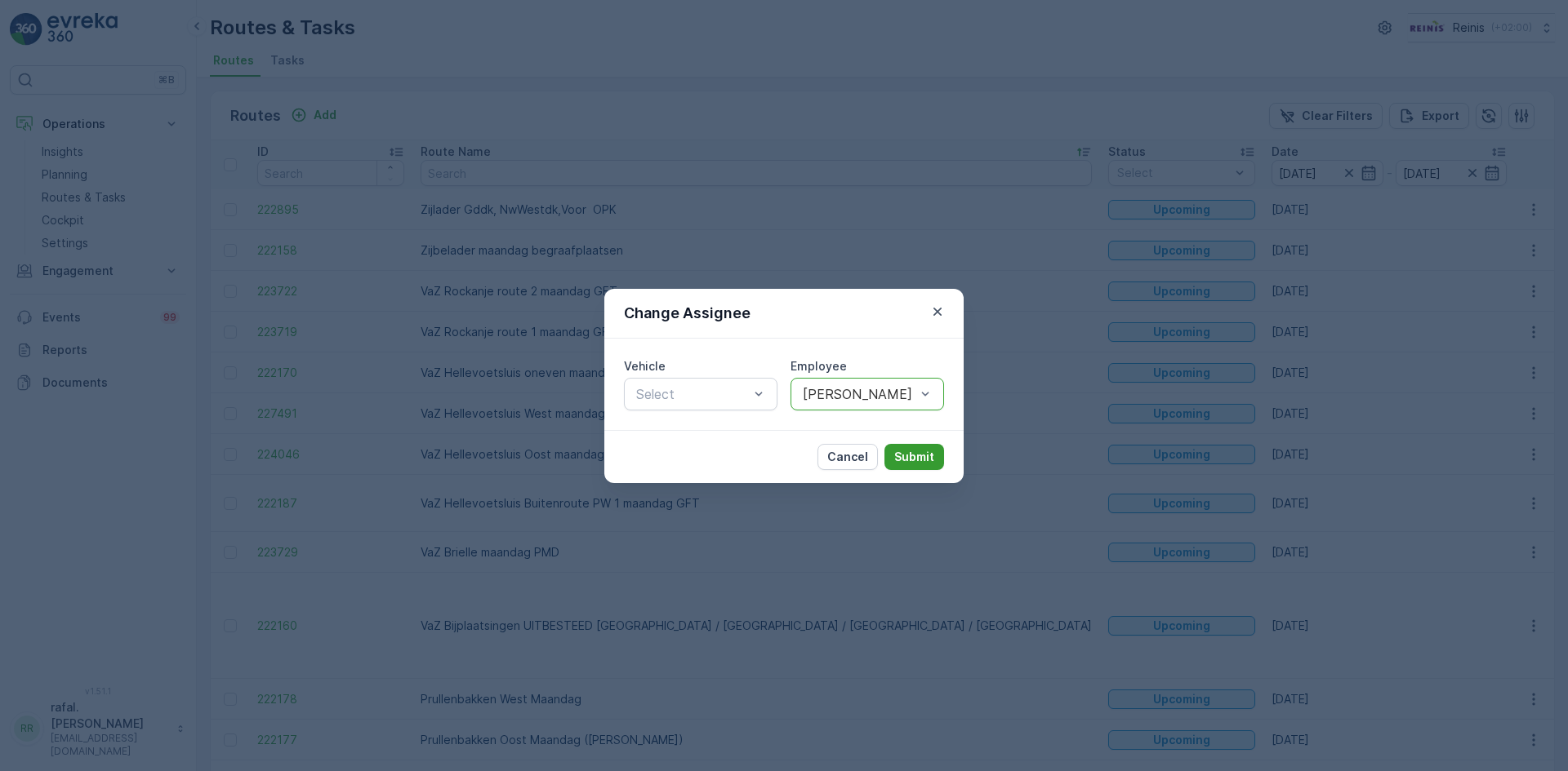
click at [906, 452] on p "Submit" at bounding box center [915, 457] width 40 height 16
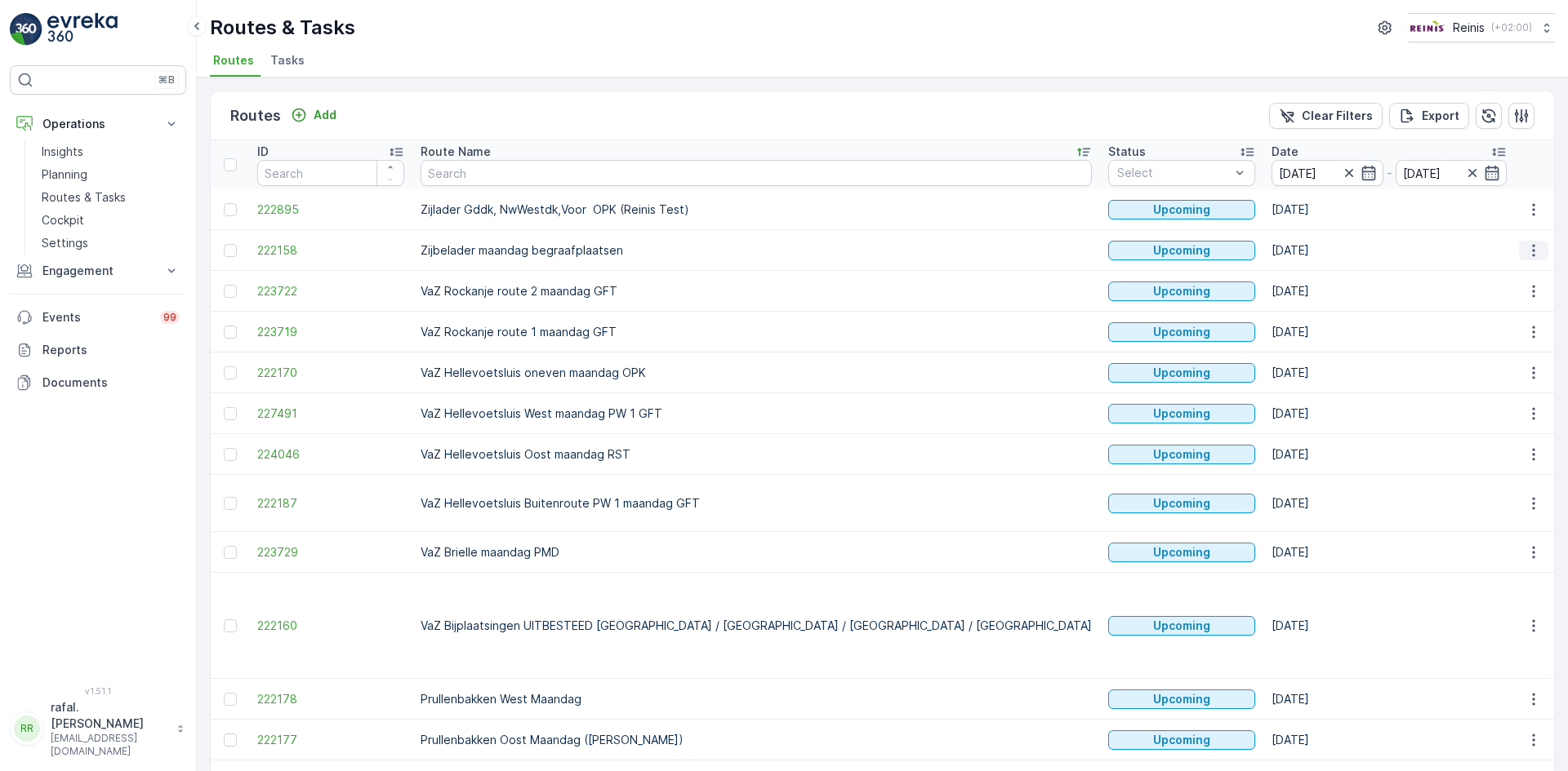
click at [1526, 251] on icon "button" at bounding box center [1534, 250] width 16 height 16
click at [1509, 359] on span "Change Assignee" at bounding box center [1496, 366] width 96 height 16
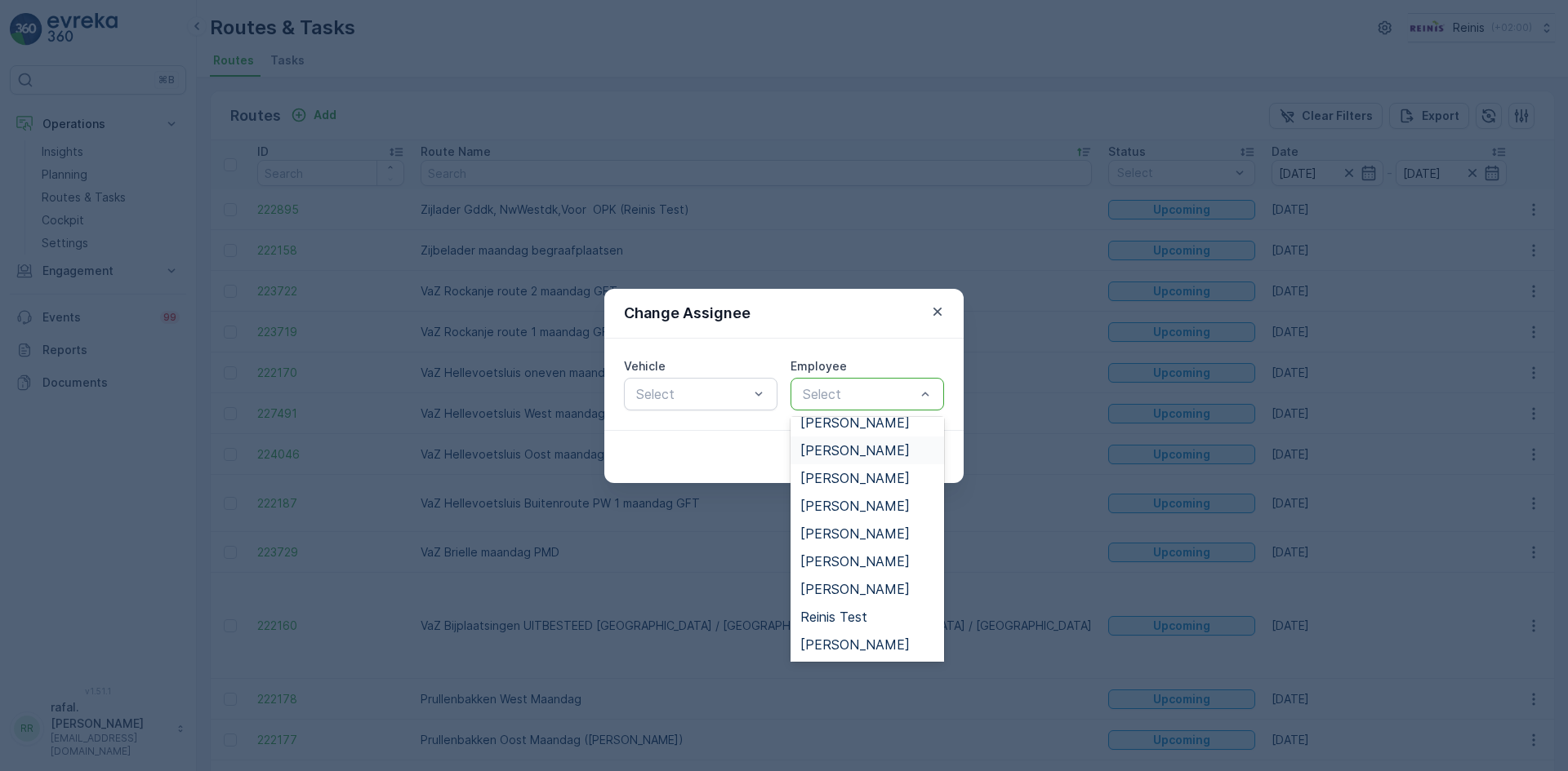
scroll to position [900, 0]
click at [829, 479] on span "[PERSON_NAME]" at bounding box center [855, 478] width 109 height 14
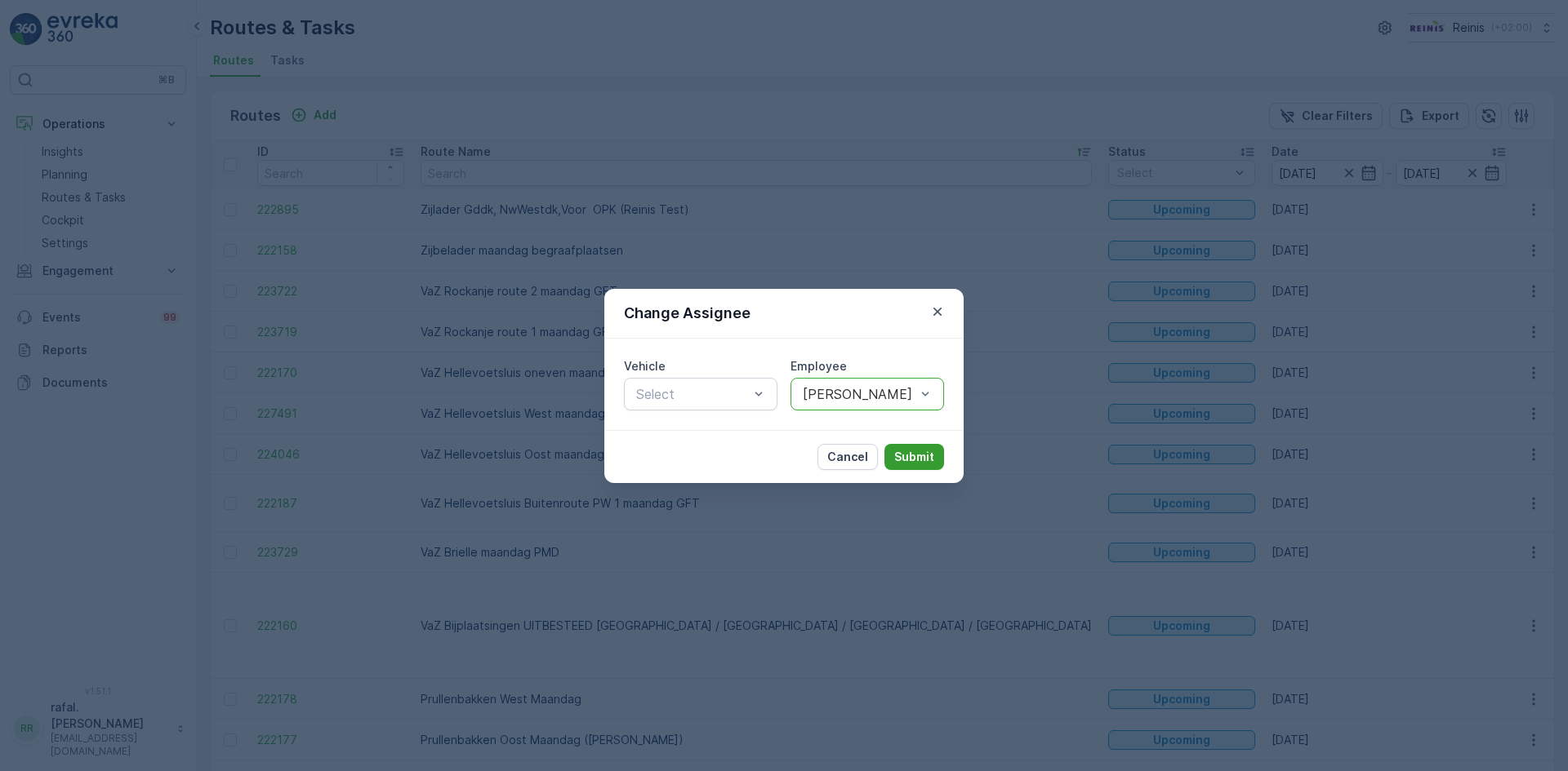
click at [916, 458] on p "Submit" at bounding box center [915, 457] width 40 height 16
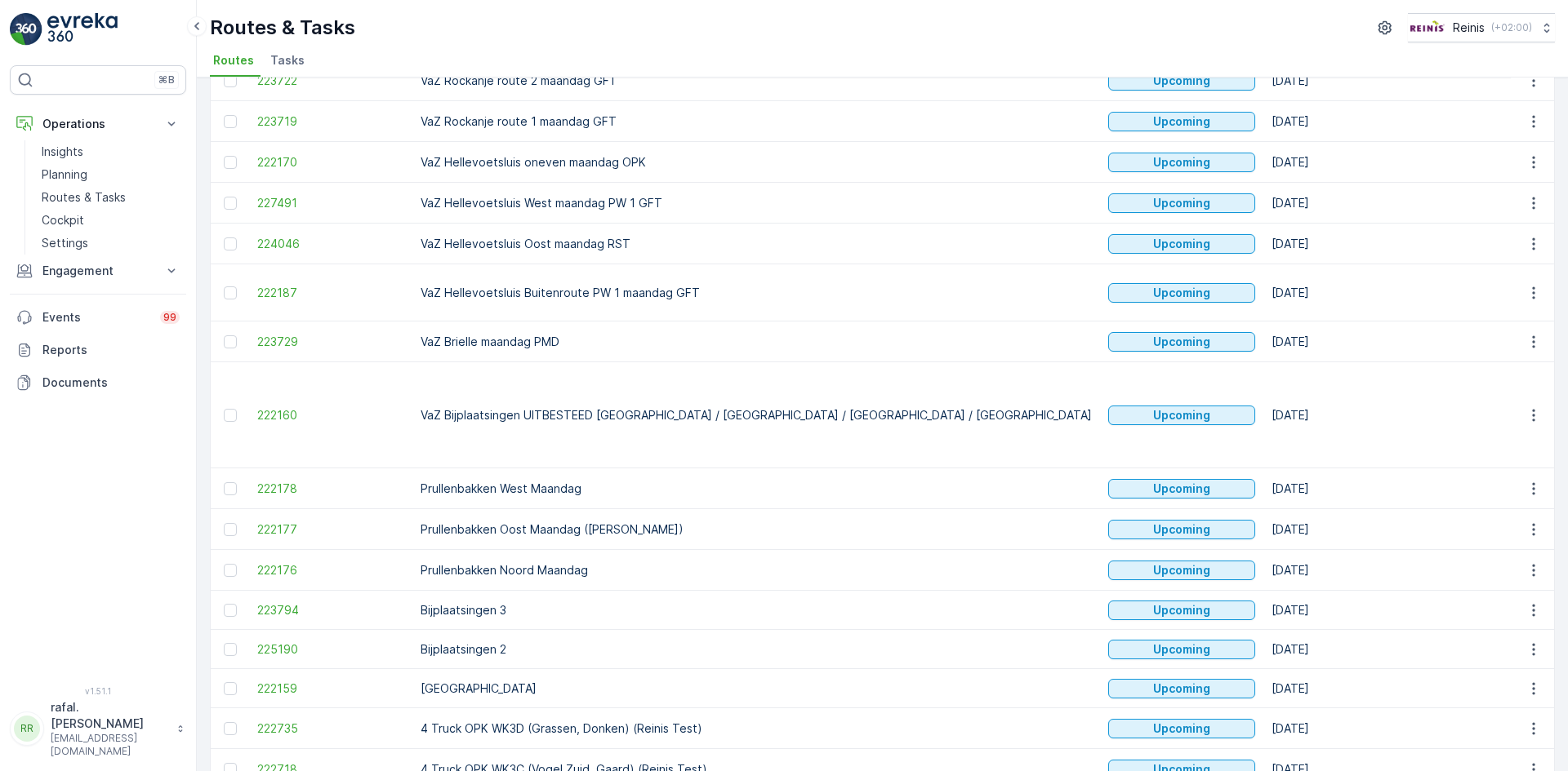
scroll to position [0, 0]
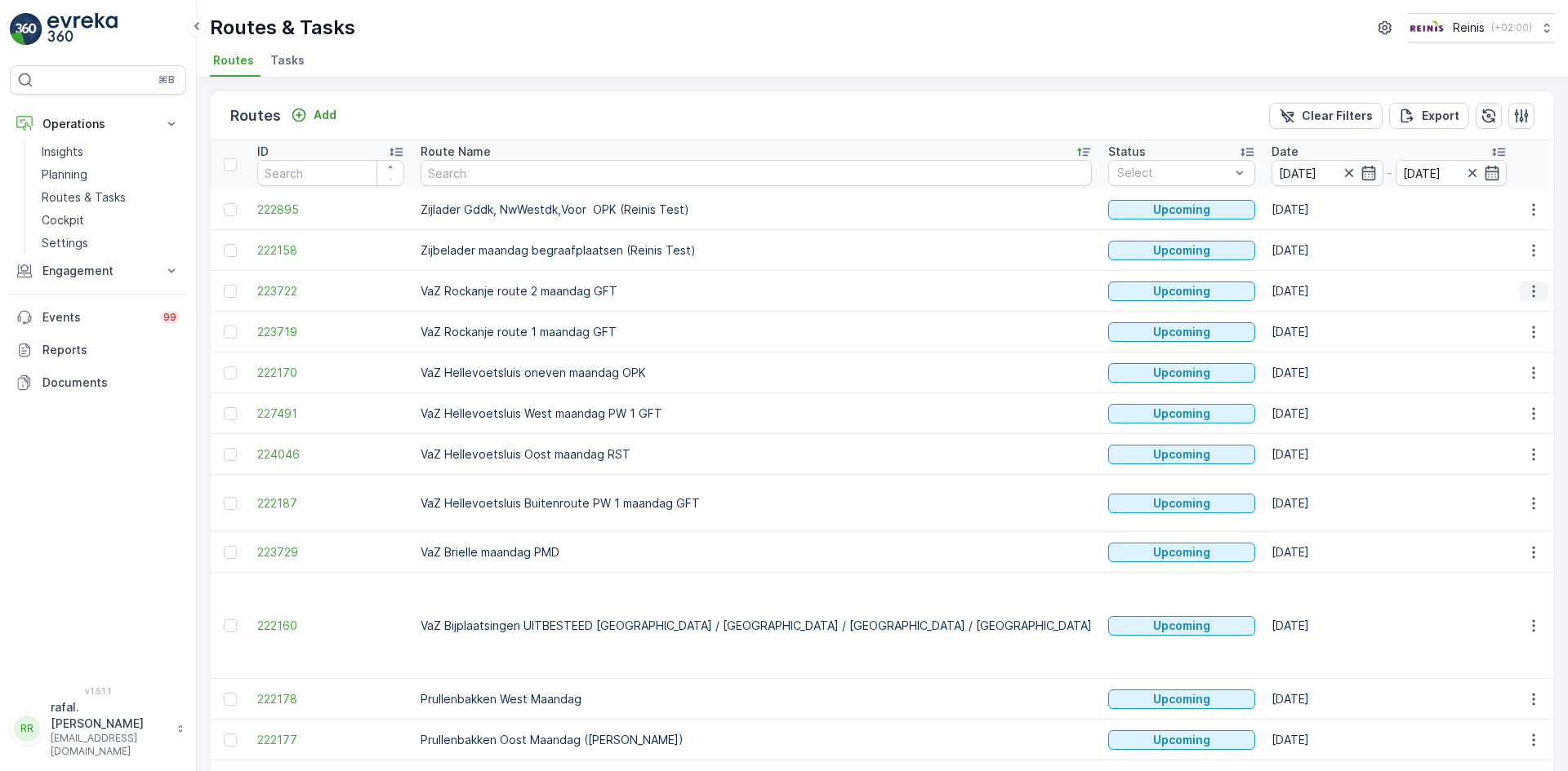
click at [1529, 293] on icon "button" at bounding box center [1534, 291] width 16 height 16
click at [1498, 411] on span "Change Assignee" at bounding box center [1496, 407] width 96 height 16
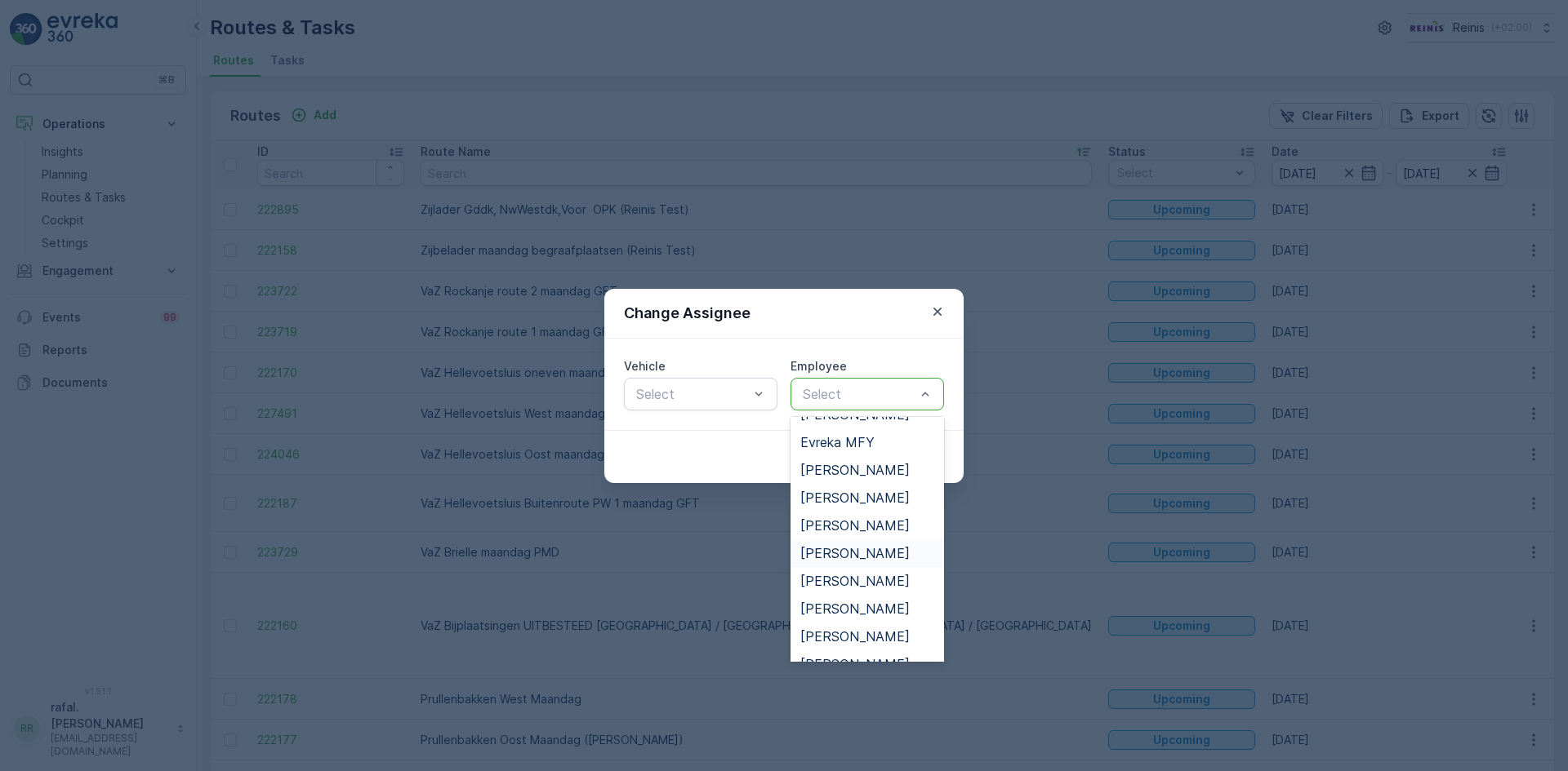
scroll to position [326, 0]
click at [882, 549] on span "[PERSON_NAME]" at bounding box center [855, 551] width 109 height 14
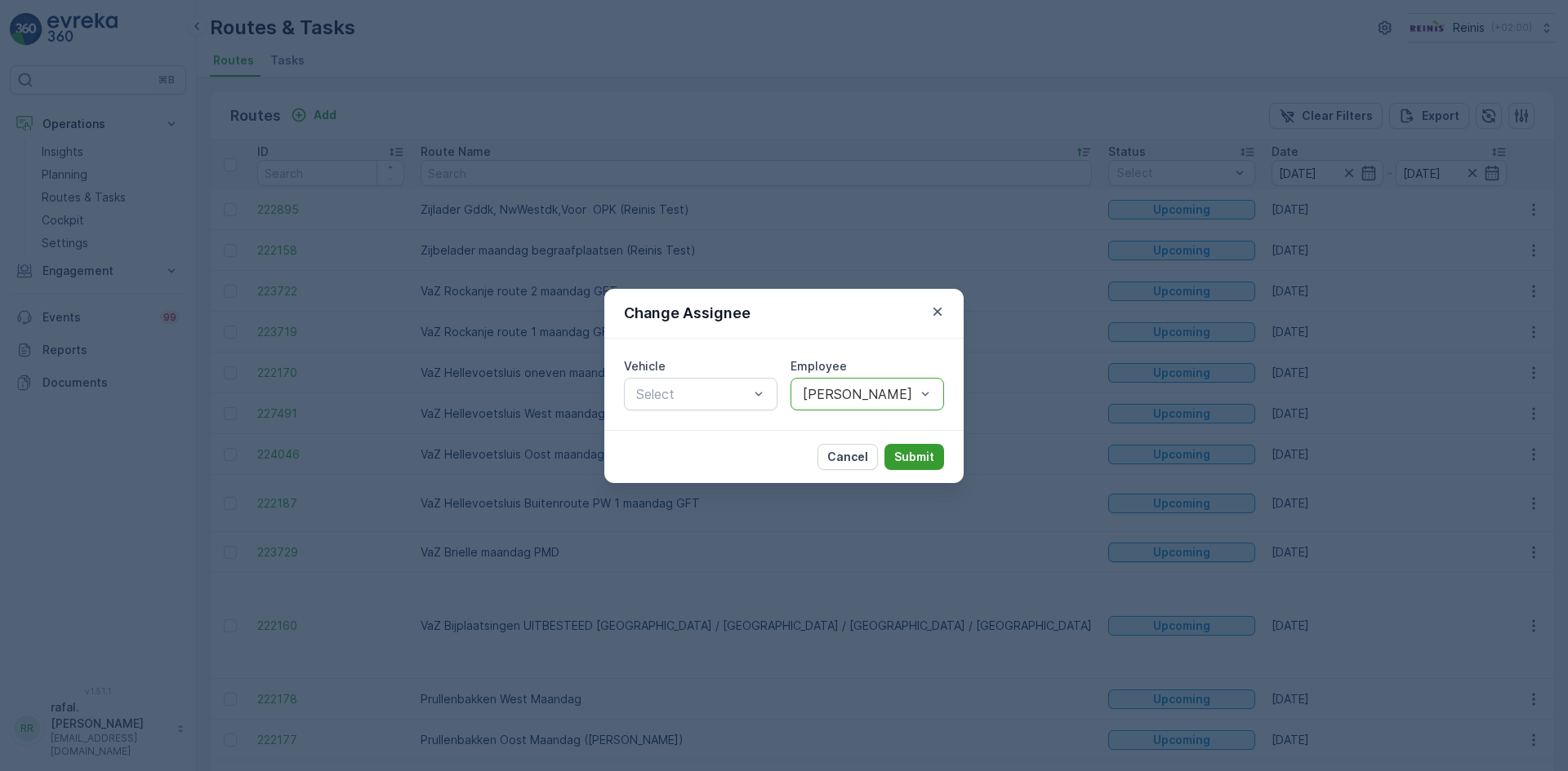
click at [905, 466] on button "Submit" at bounding box center [915, 457] width 60 height 26
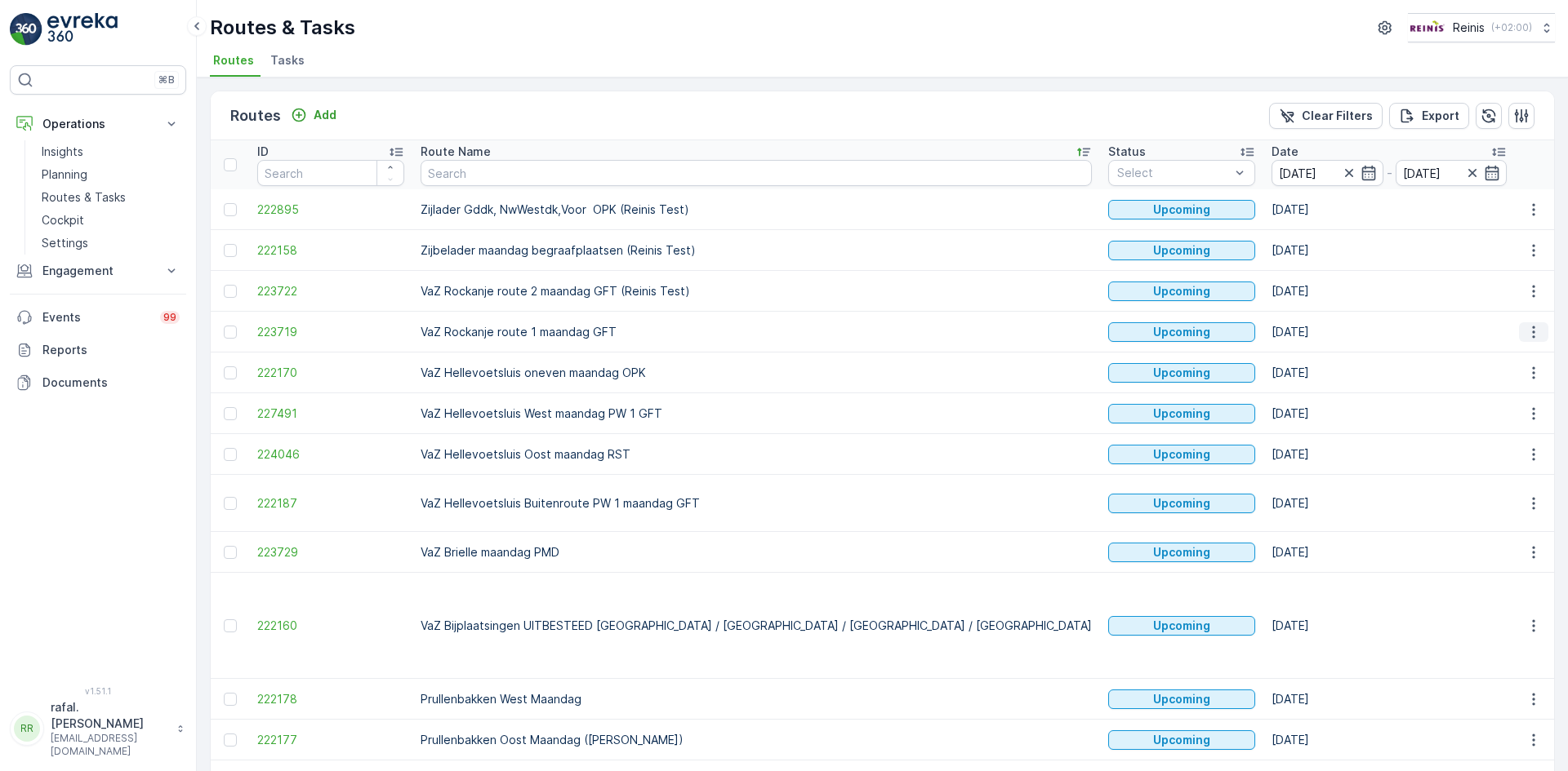
click at [1531, 333] on icon "button" at bounding box center [1534, 332] width 16 height 16
click at [1503, 441] on span "Change Assignee" at bounding box center [1496, 448] width 96 height 16
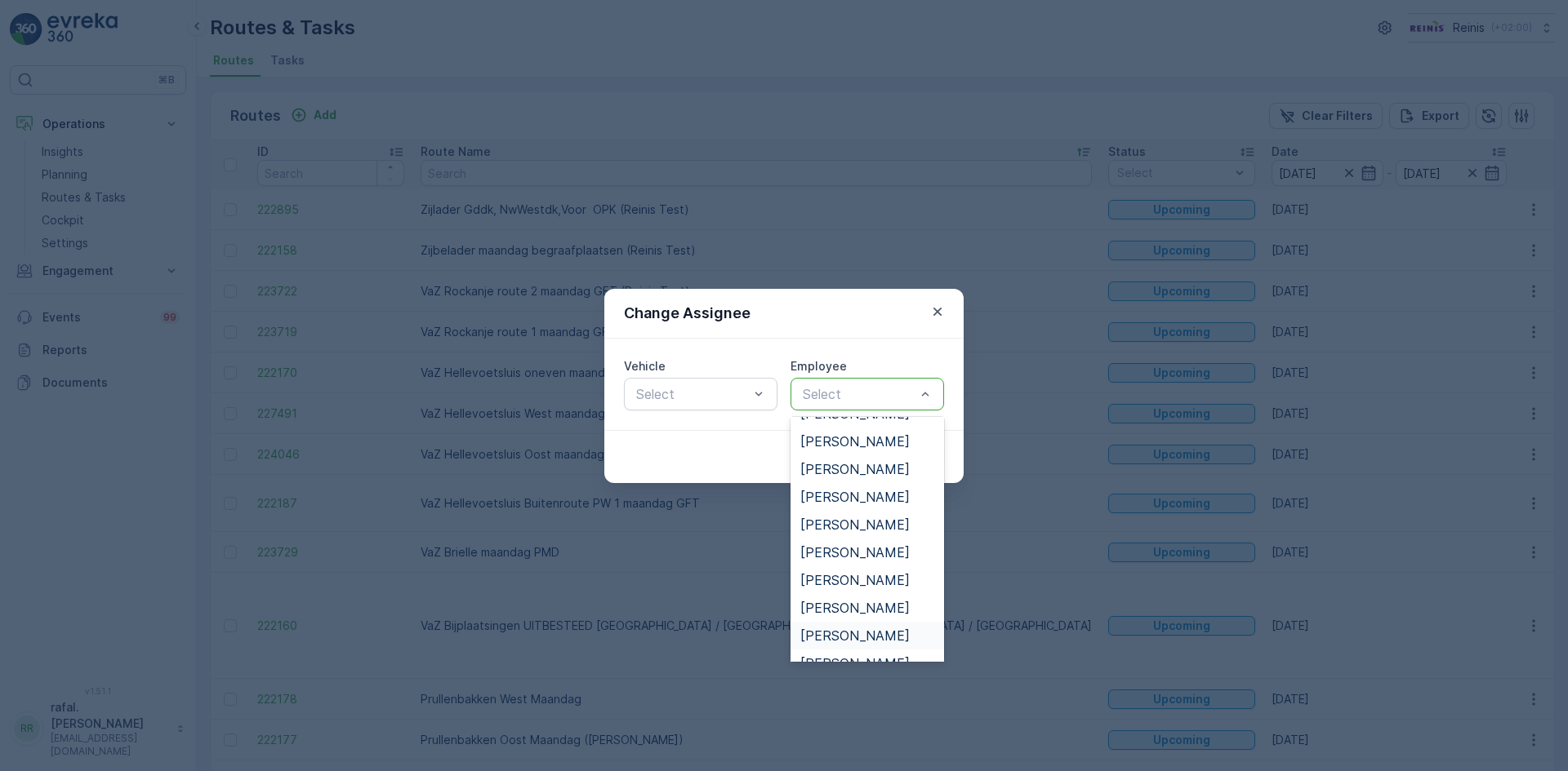
scroll to position [408, 0]
click at [856, 582] on span "[PERSON_NAME]" at bounding box center [855, 581] width 109 height 14
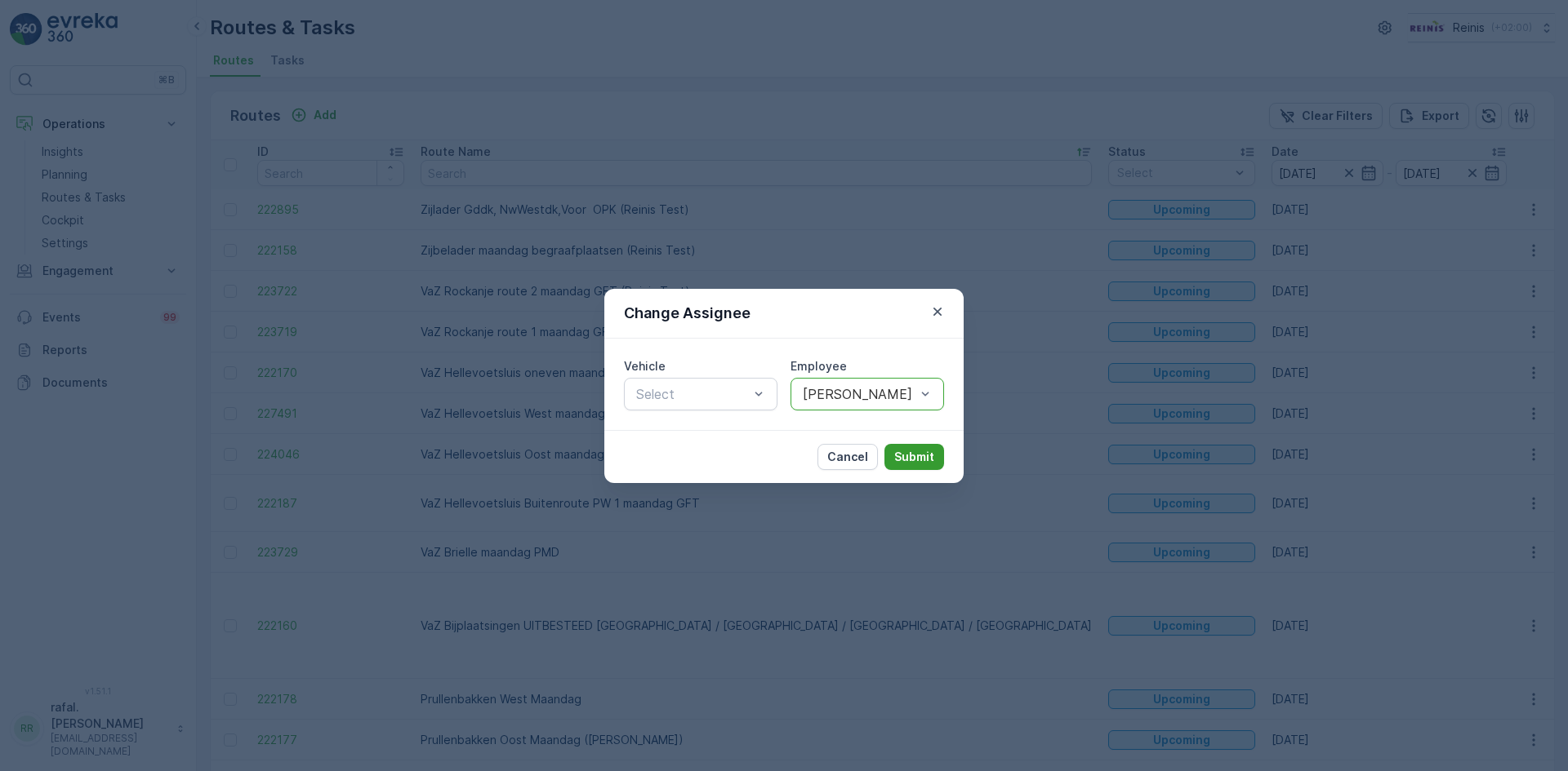
click at [910, 457] on p "Submit" at bounding box center [915, 457] width 40 height 16
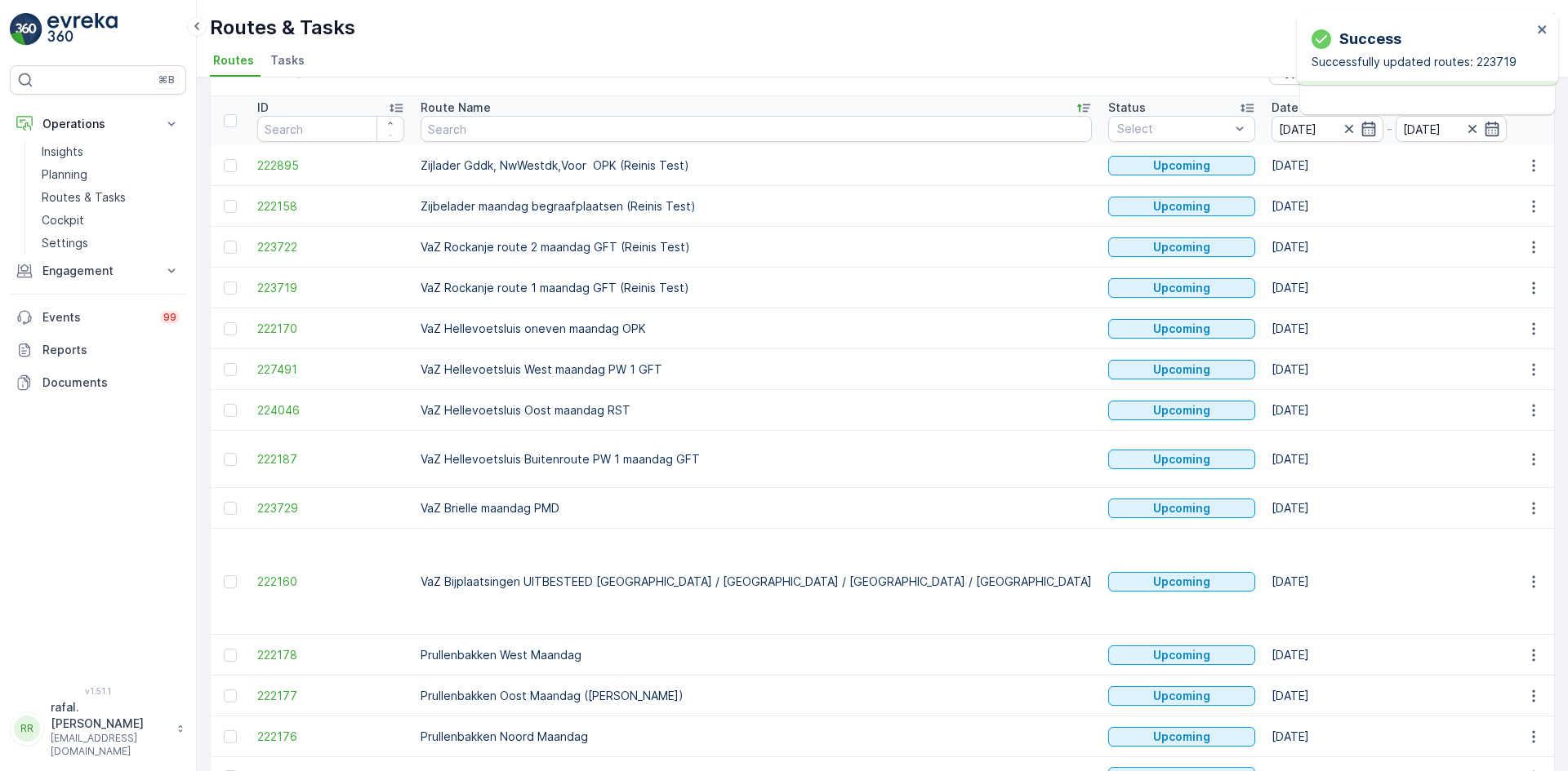
scroll to position [81, 0]
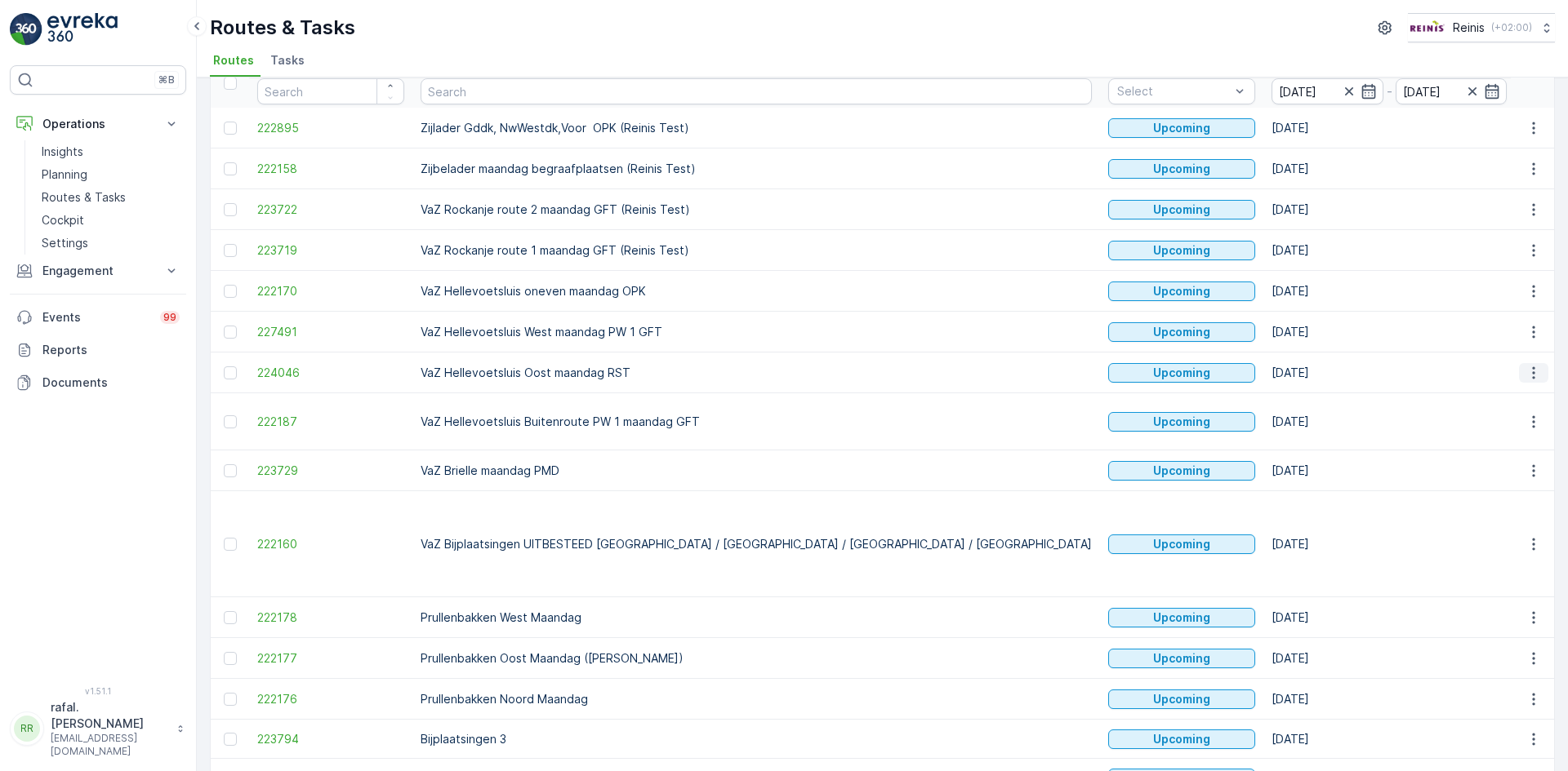
click at [1527, 373] on icon "button" at bounding box center [1534, 373] width 16 height 16
click at [1505, 494] on span "Change Assignee" at bounding box center [1496, 489] width 96 height 16
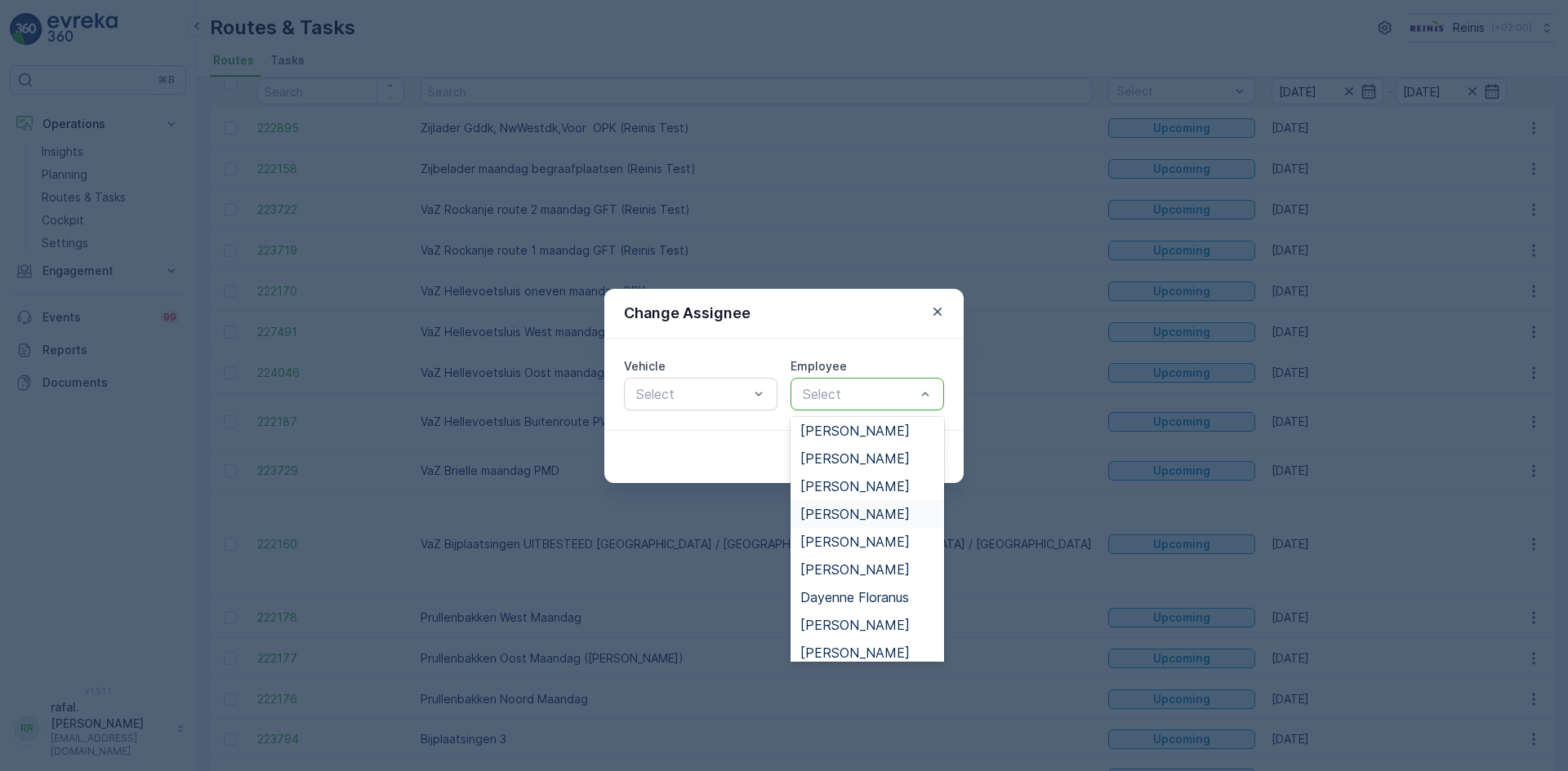
scroll to position [0, 0]
click at [860, 464] on span "[PERSON_NAME]" at bounding box center [855, 462] width 109 height 14
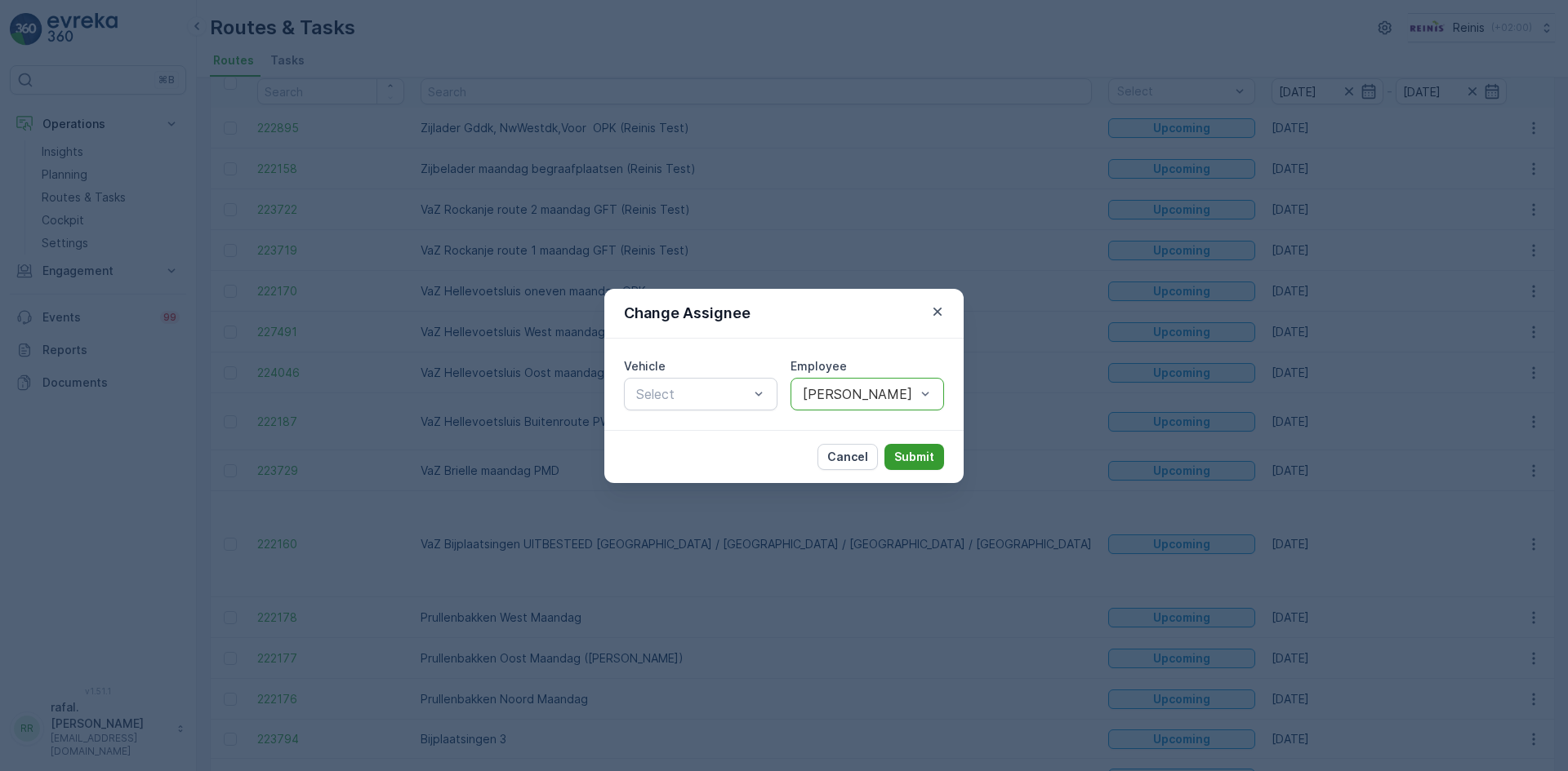
click at [913, 455] on p "Submit" at bounding box center [915, 457] width 40 height 16
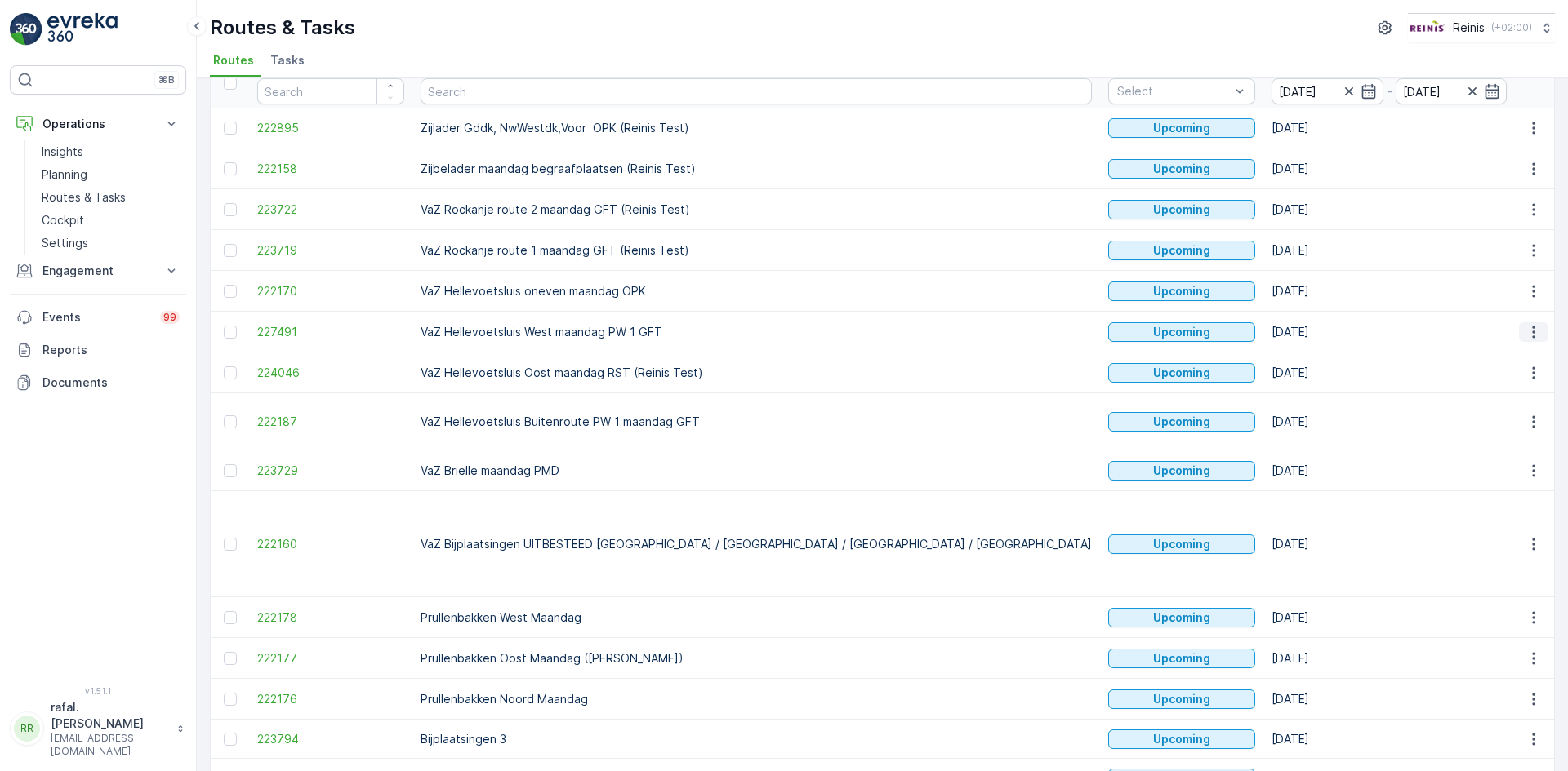
click at [1533, 331] on icon "button" at bounding box center [1534, 332] width 16 height 16
click at [1502, 443] on span "Change Assignee" at bounding box center [1496, 448] width 96 height 16
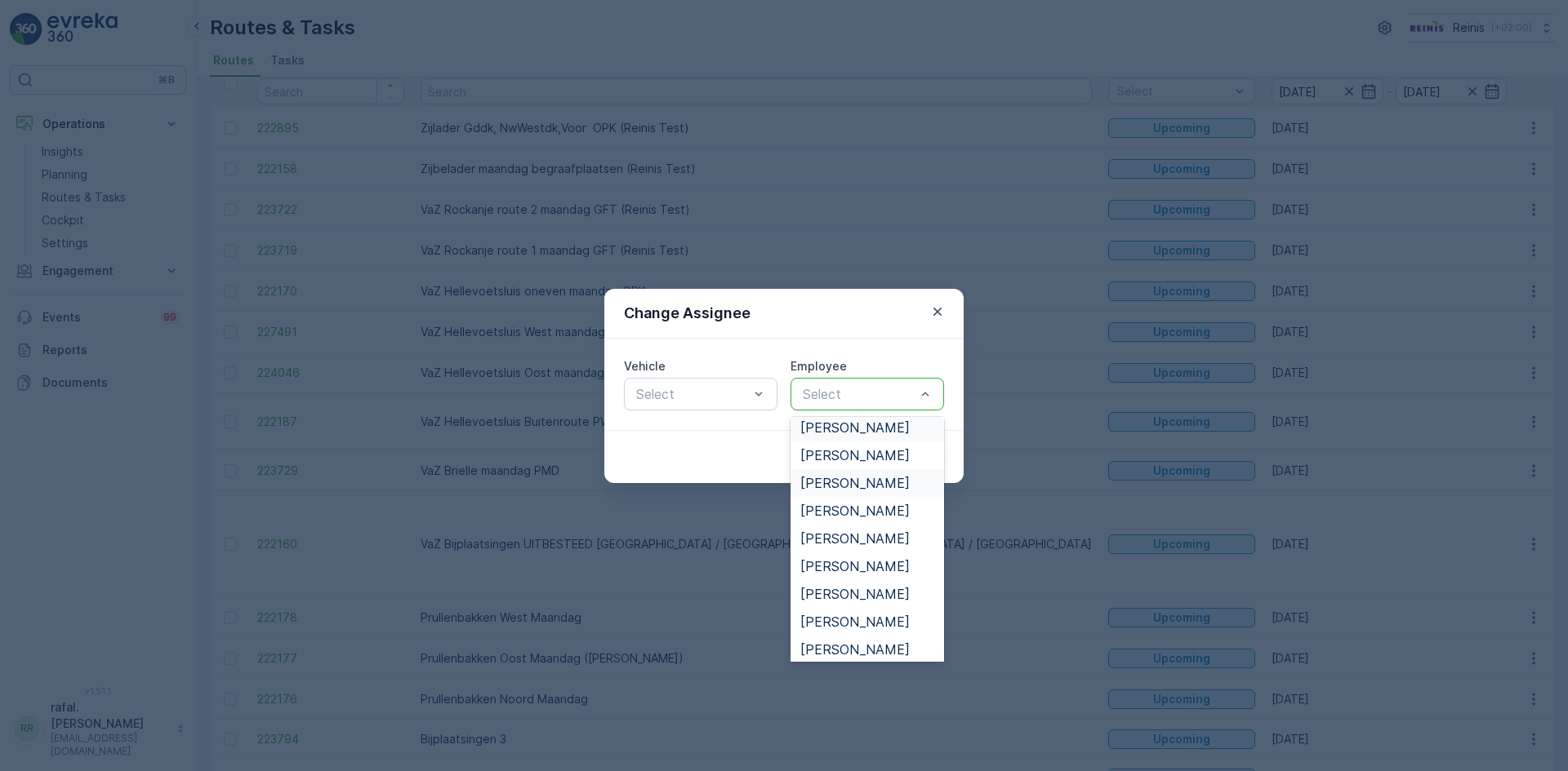
scroll to position [572, 0]
click at [858, 611] on span "[PERSON_NAME]" at bounding box center [855, 612] width 109 height 14
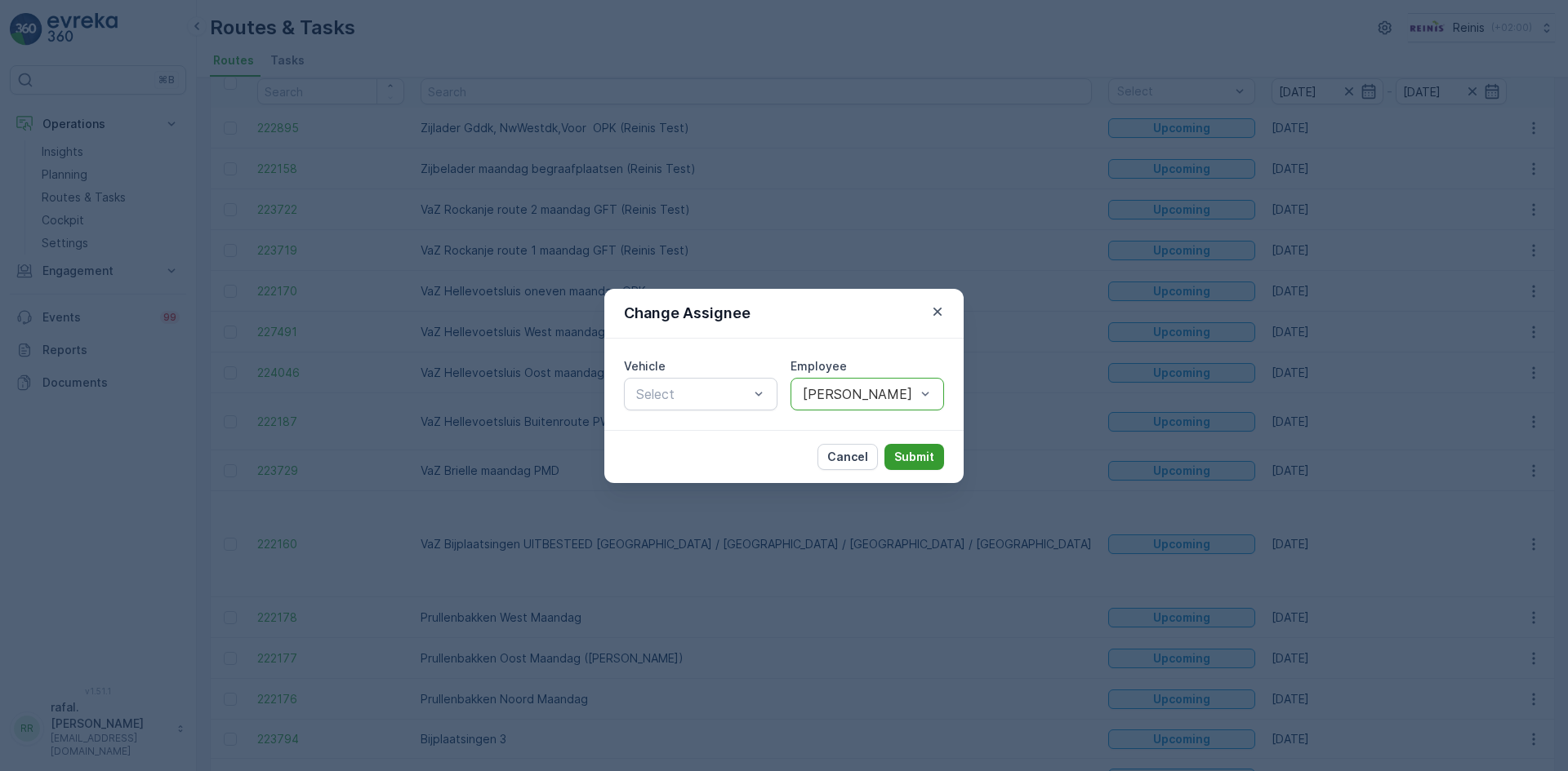
click at [915, 457] on p "Submit" at bounding box center [915, 457] width 40 height 16
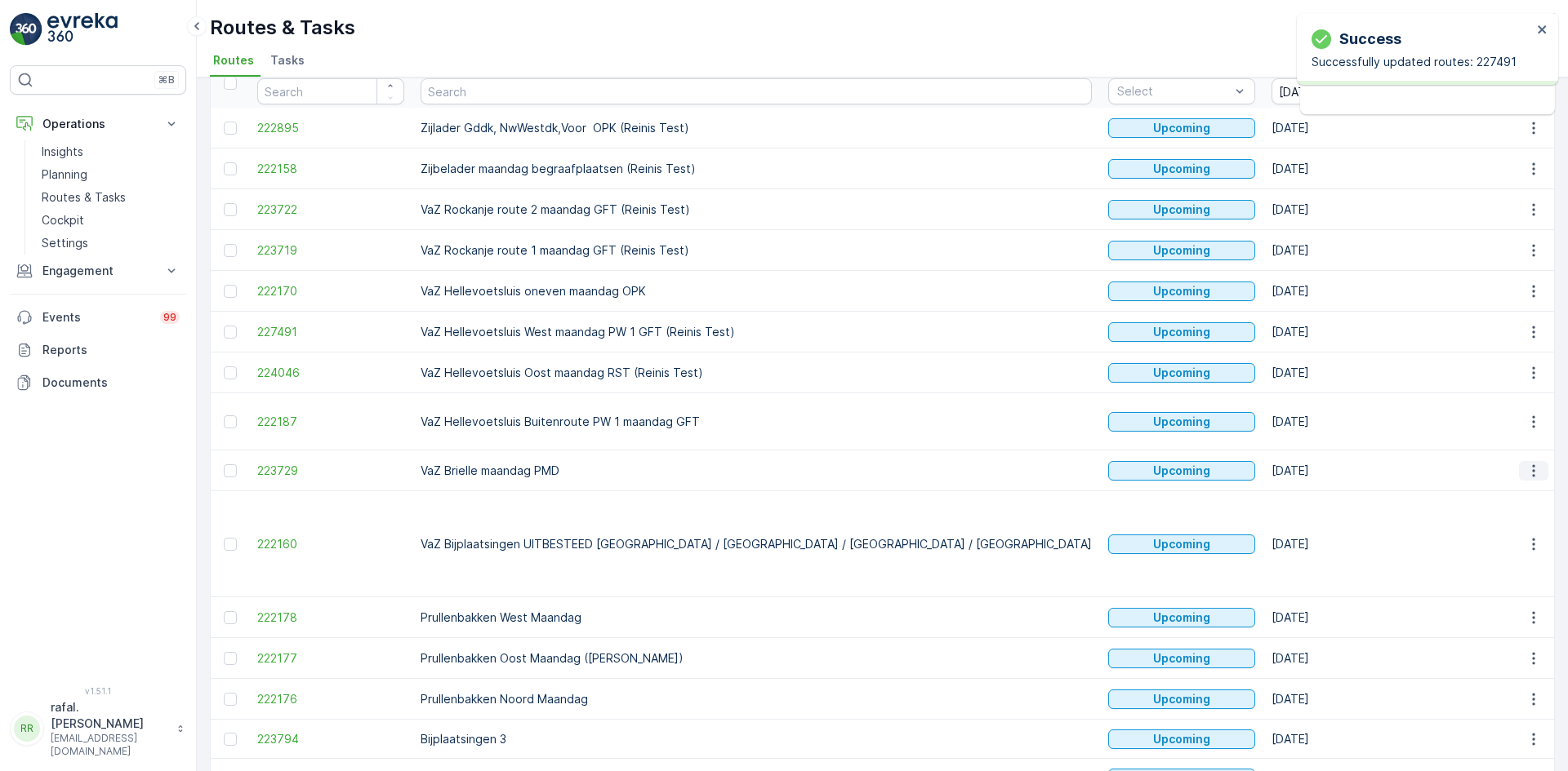
click at [1529, 472] on icon "button" at bounding box center [1534, 471] width 16 height 16
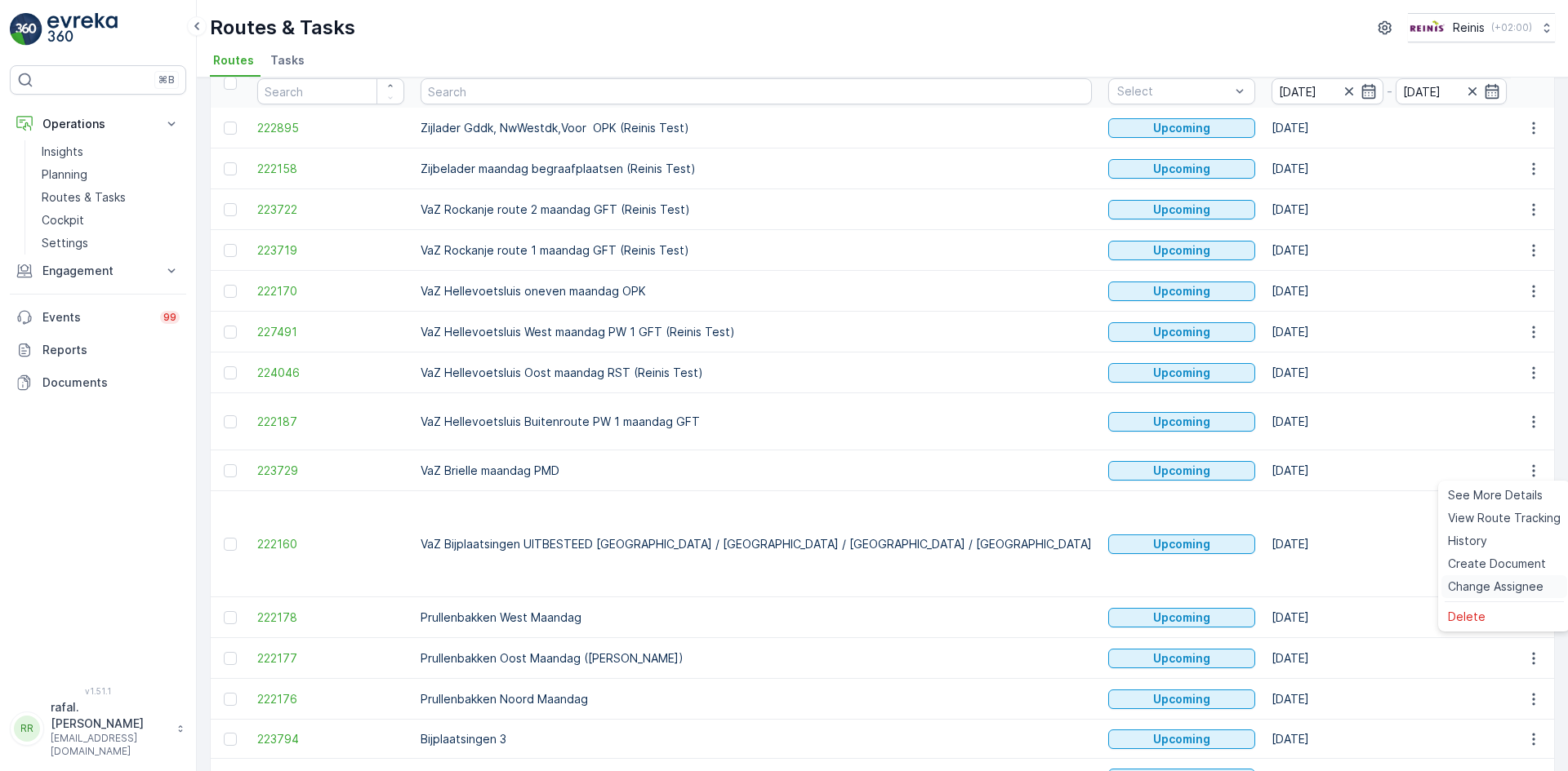
click at [1522, 582] on span "Change Assignee" at bounding box center [1496, 587] width 96 height 16
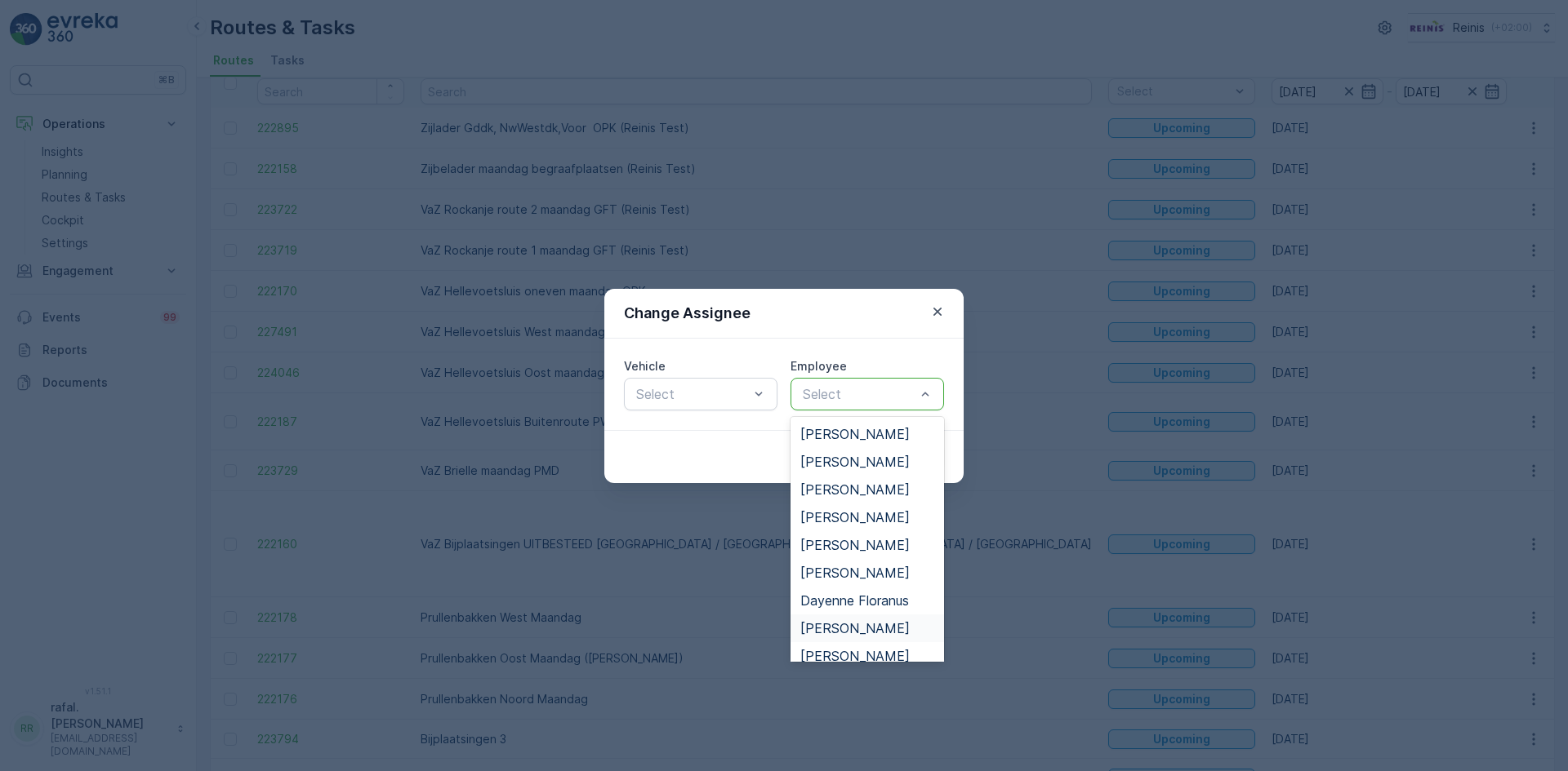
click at [839, 629] on span "[PERSON_NAME]" at bounding box center [855, 628] width 109 height 14
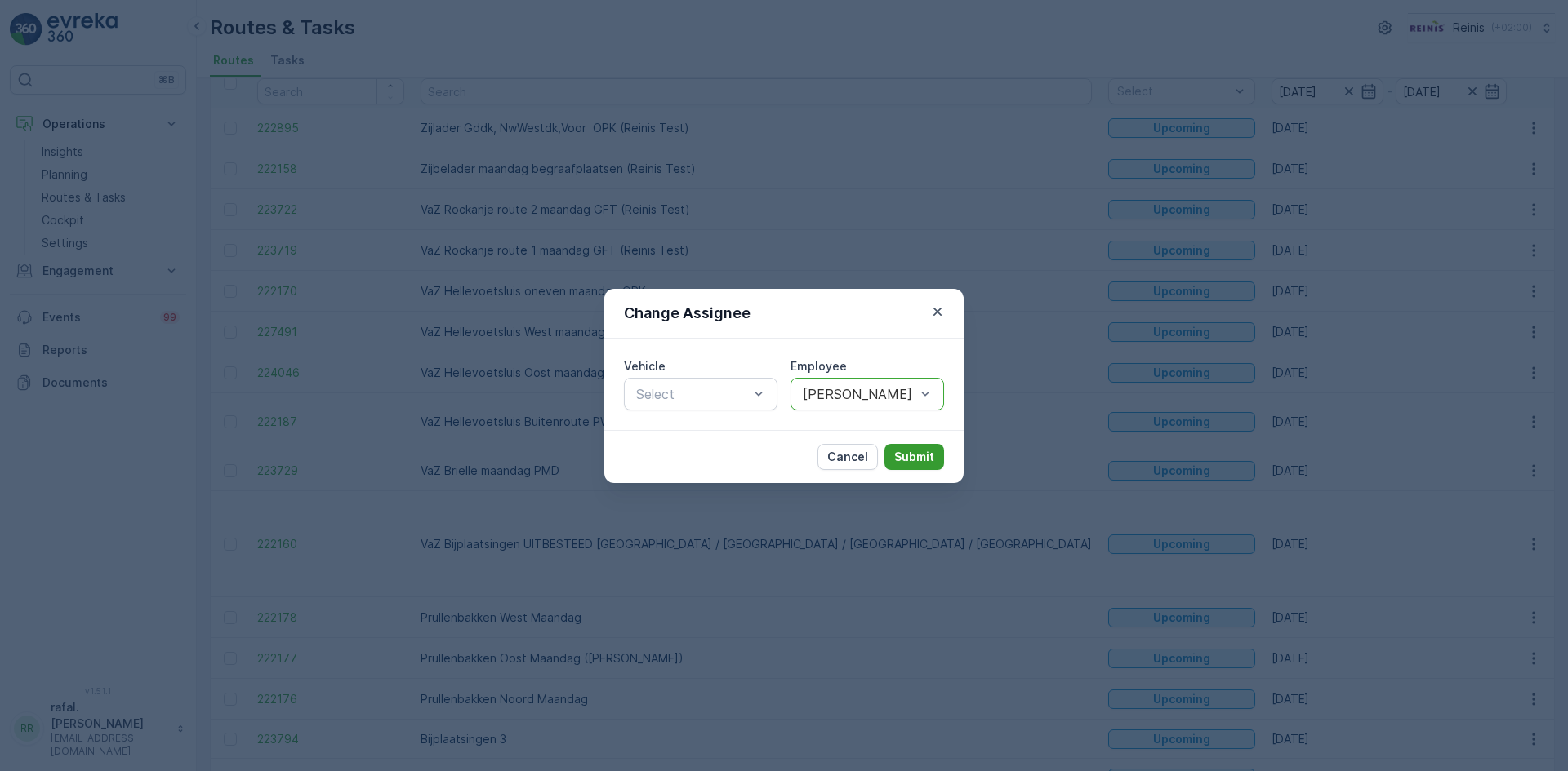
click at [926, 449] on p "Submit" at bounding box center [915, 457] width 40 height 16
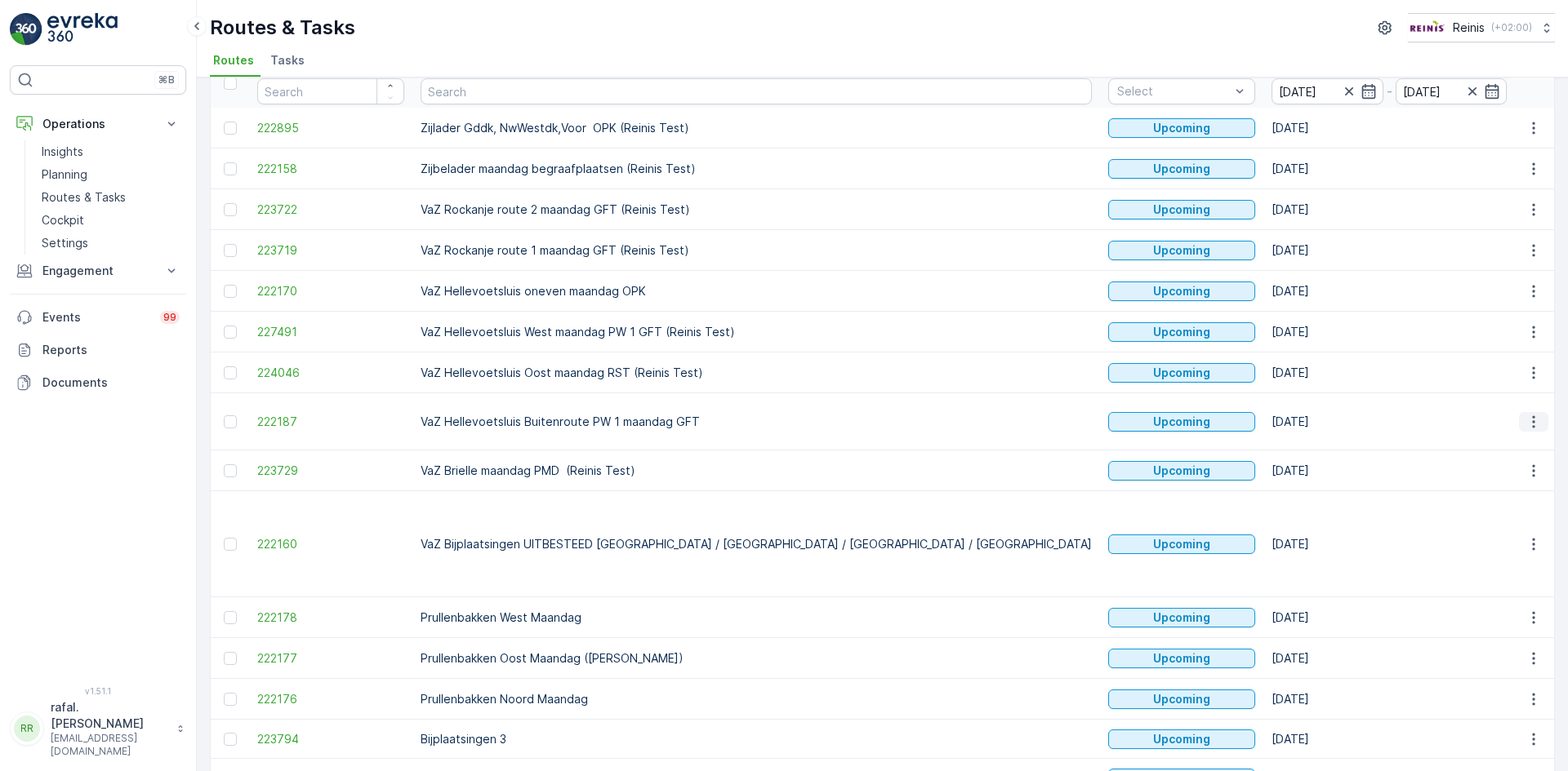
click at [1529, 423] on icon "button" at bounding box center [1534, 422] width 16 height 16
click at [1515, 532] on span "Change Assignee" at bounding box center [1496, 538] width 96 height 16
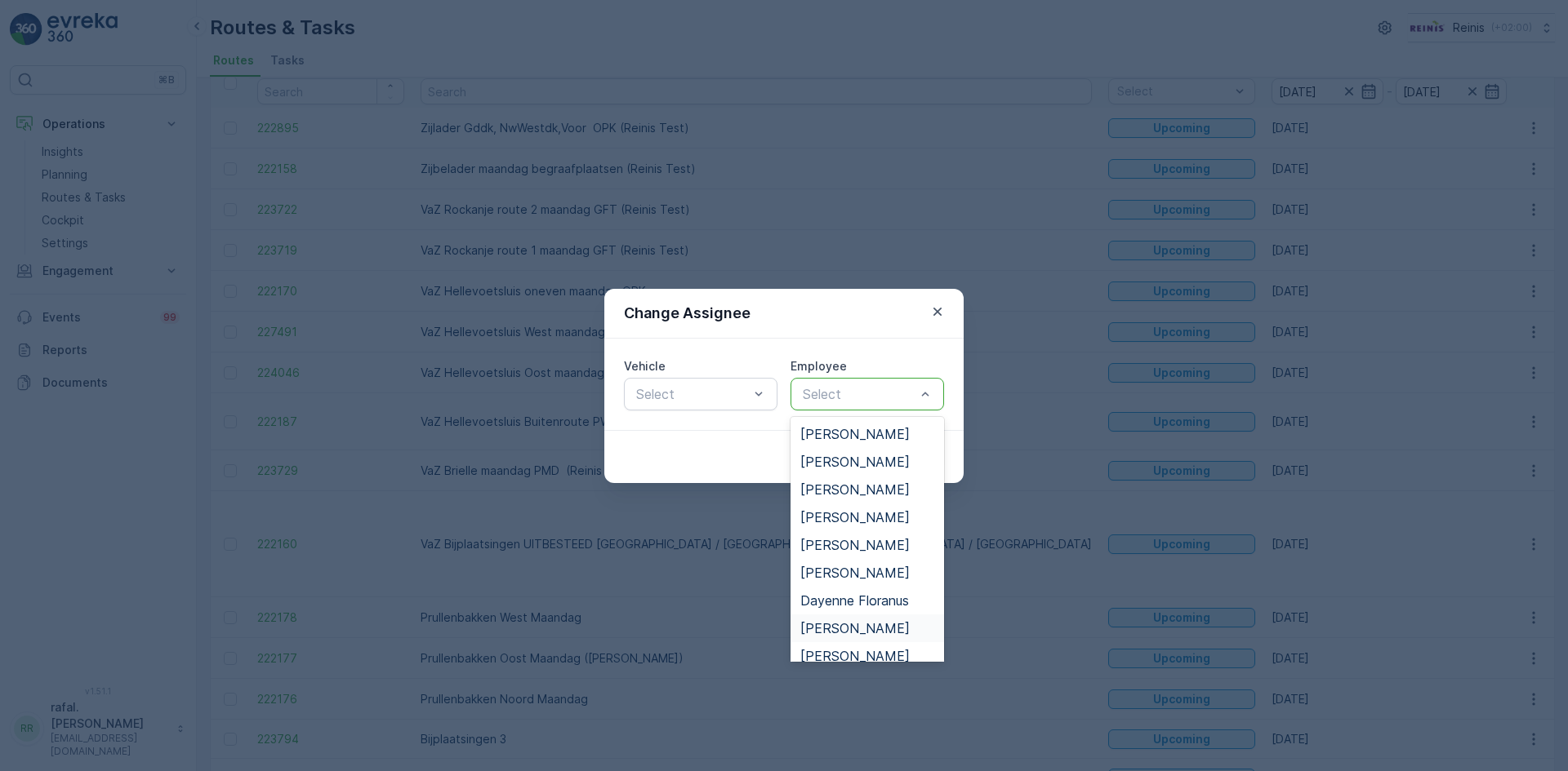
click at [825, 624] on span "[PERSON_NAME]" at bounding box center [855, 628] width 109 height 14
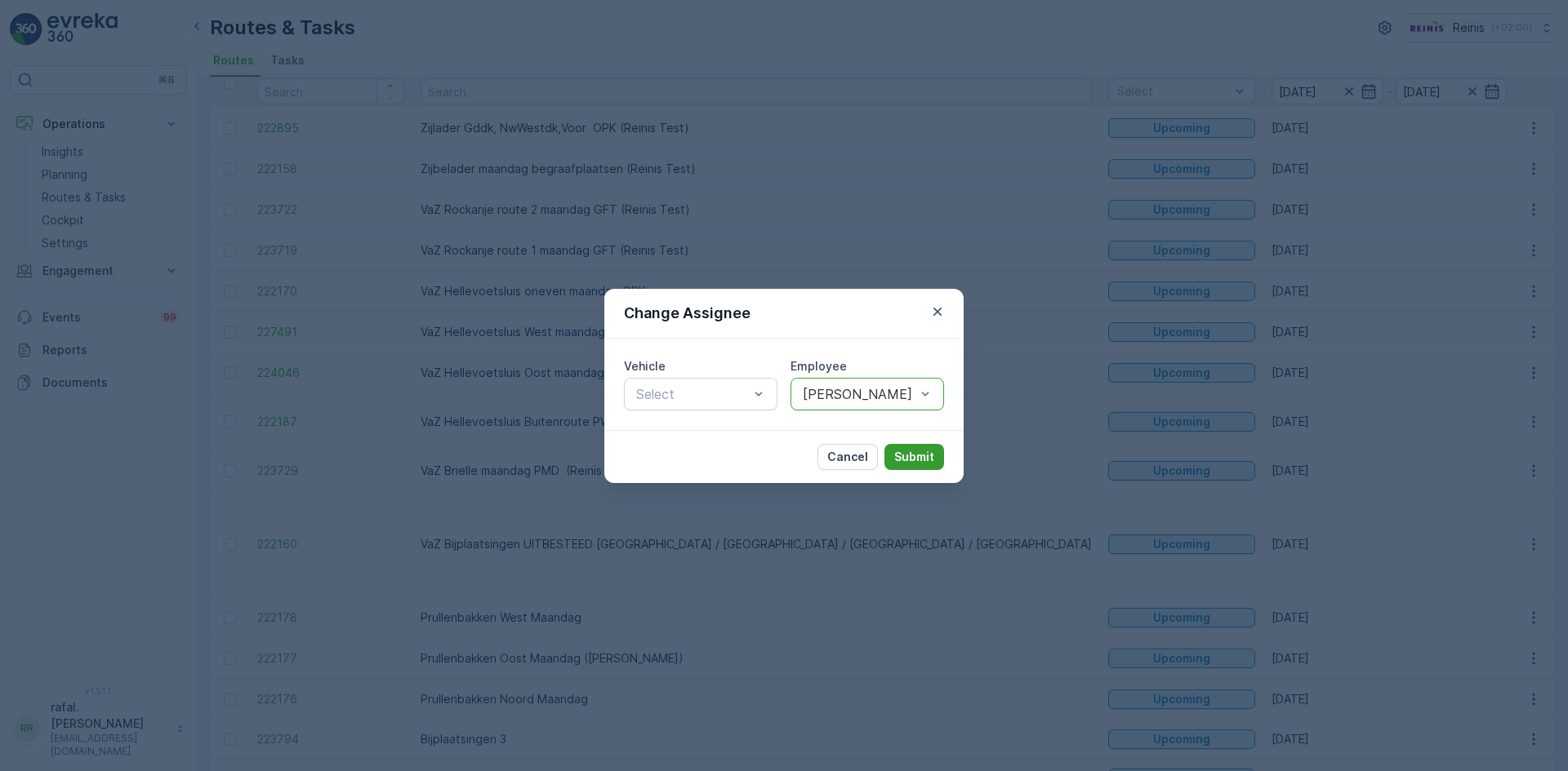
click at [913, 454] on p "Submit" at bounding box center [915, 457] width 40 height 16
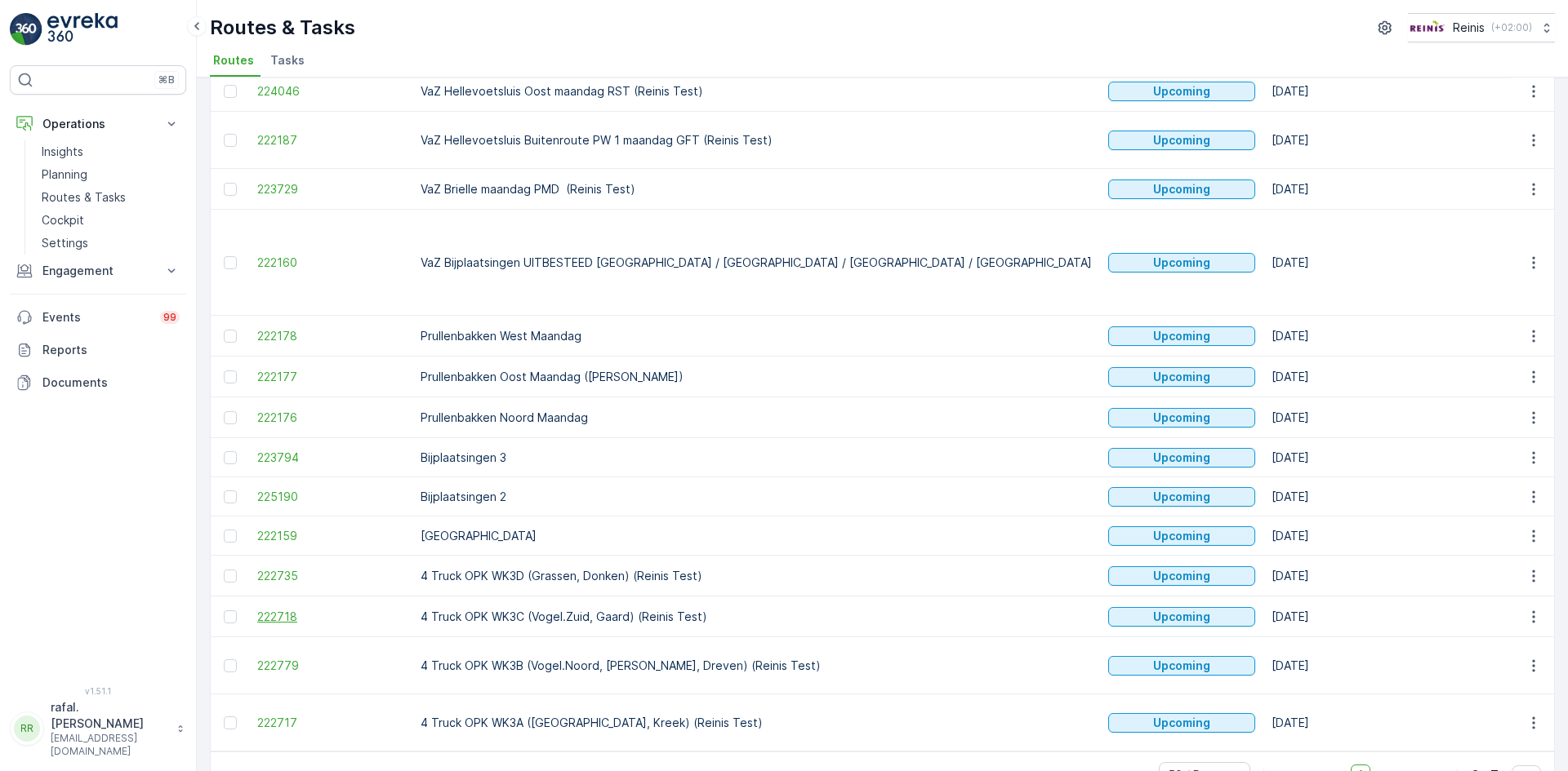
scroll to position [0, 0]
